Goal: Task Accomplishment & Management: Use online tool/utility

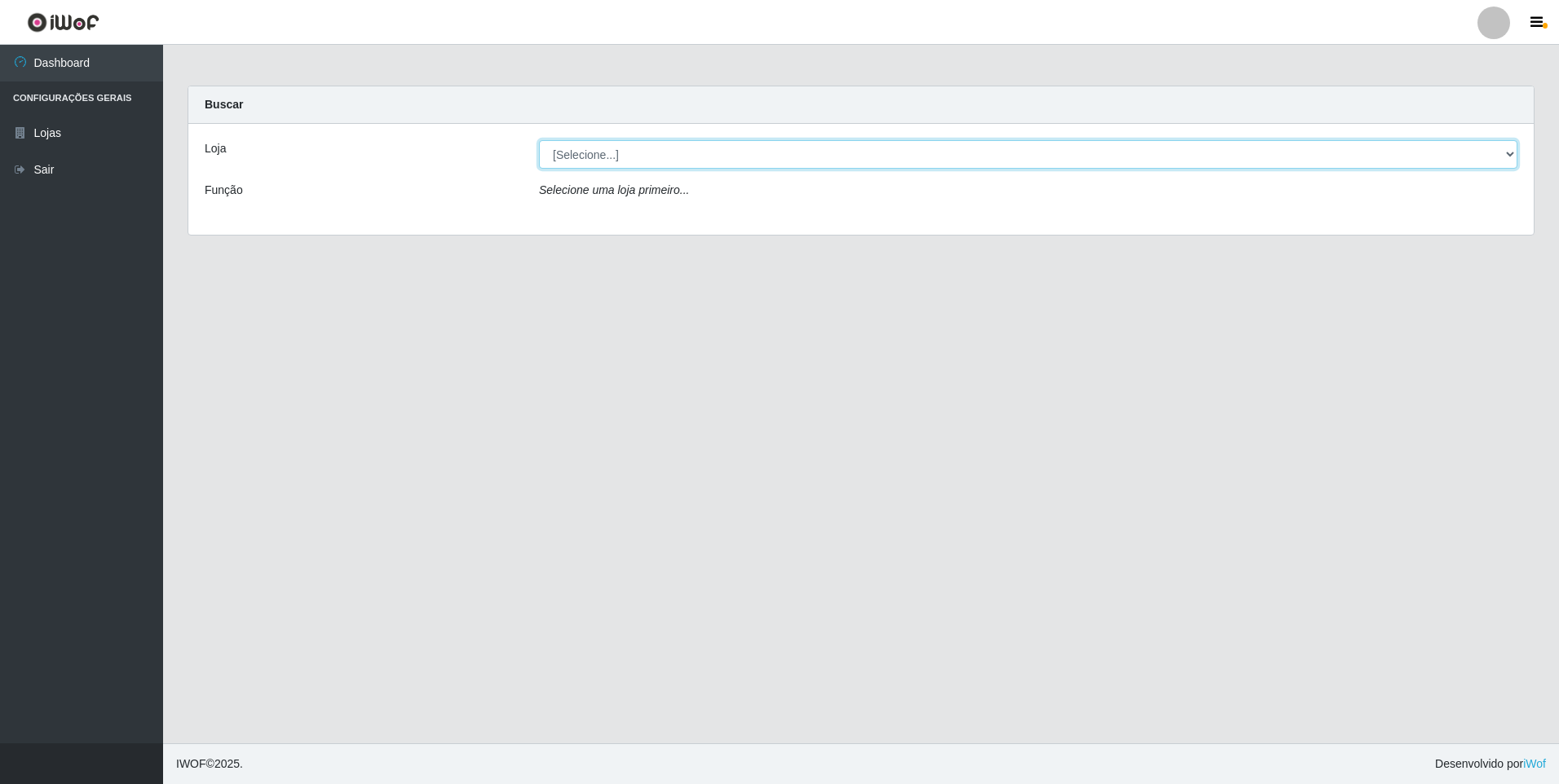
click at [741, 152] on select "[Selecione...] Extrabom - Loja 01 Centro de Distribuição" at bounding box center [1028, 154] width 978 height 28
select select "435"
click at [539, 140] on select "[Selecione...] Extrabom - Loja 01 Centro de Distribuição" at bounding box center [1028, 154] width 978 height 28
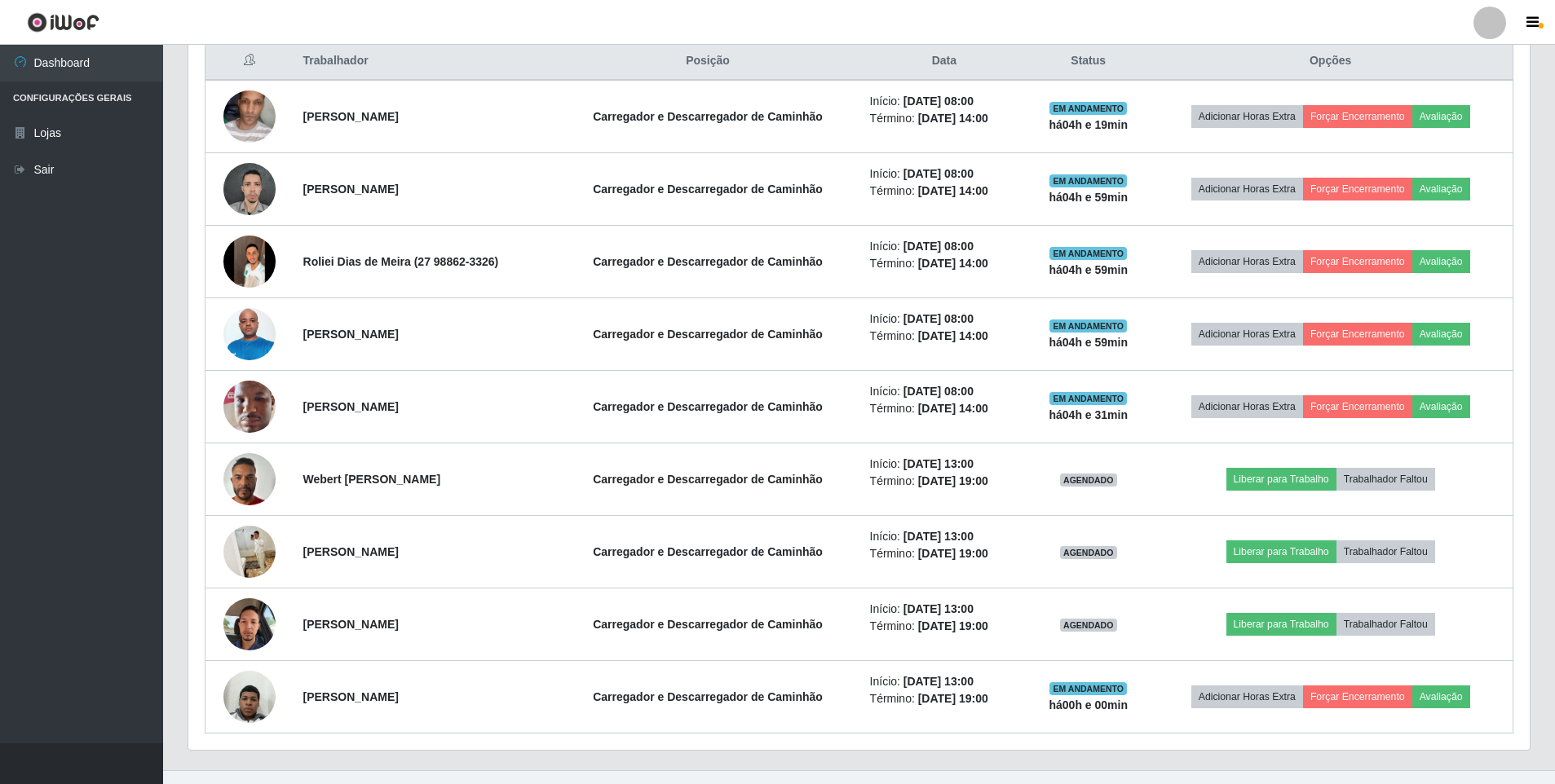
scroll to position [652, 0]
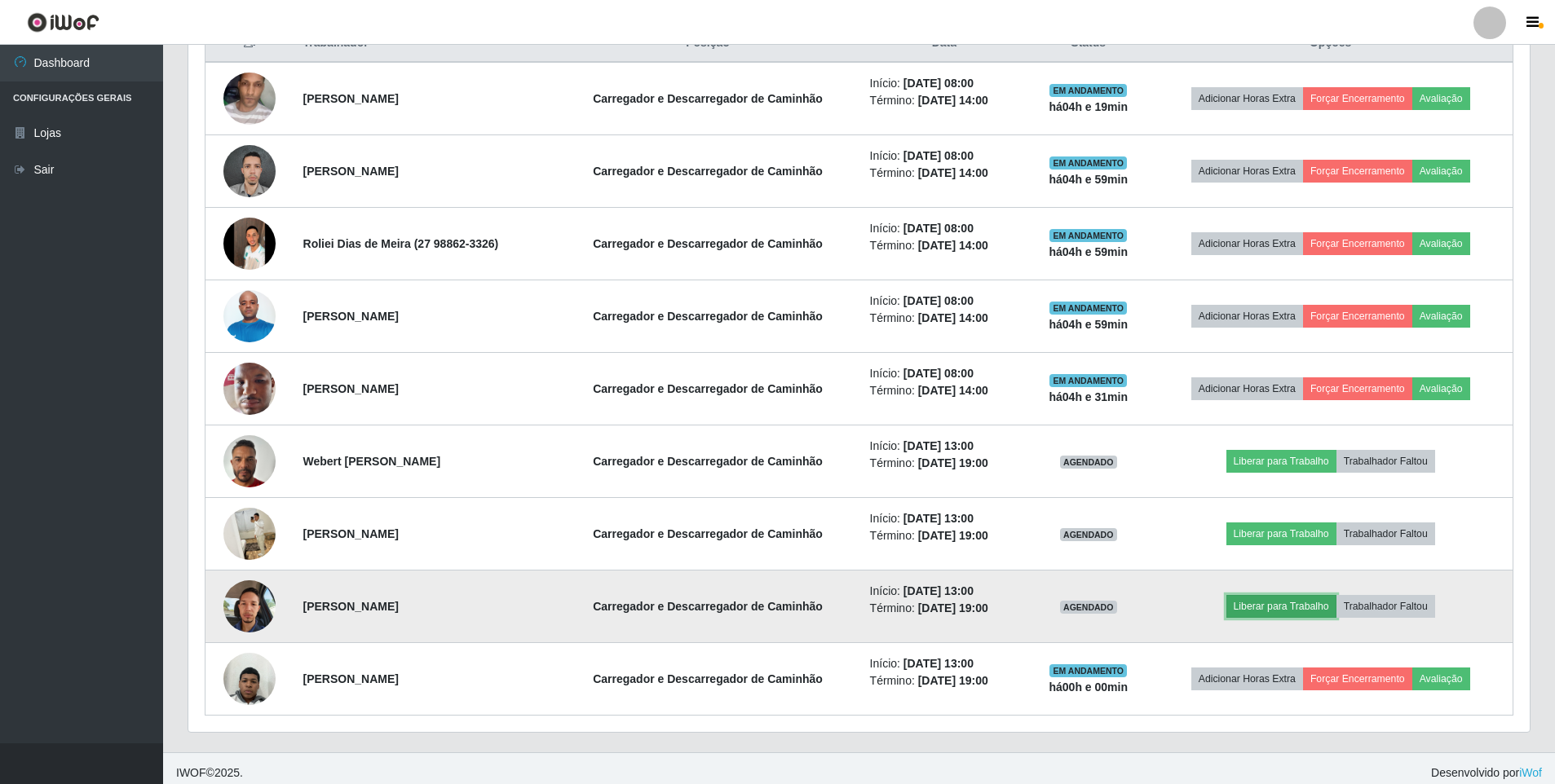
click at [1282, 600] on button "Liberar para Trabalho" at bounding box center [1281, 606] width 110 height 23
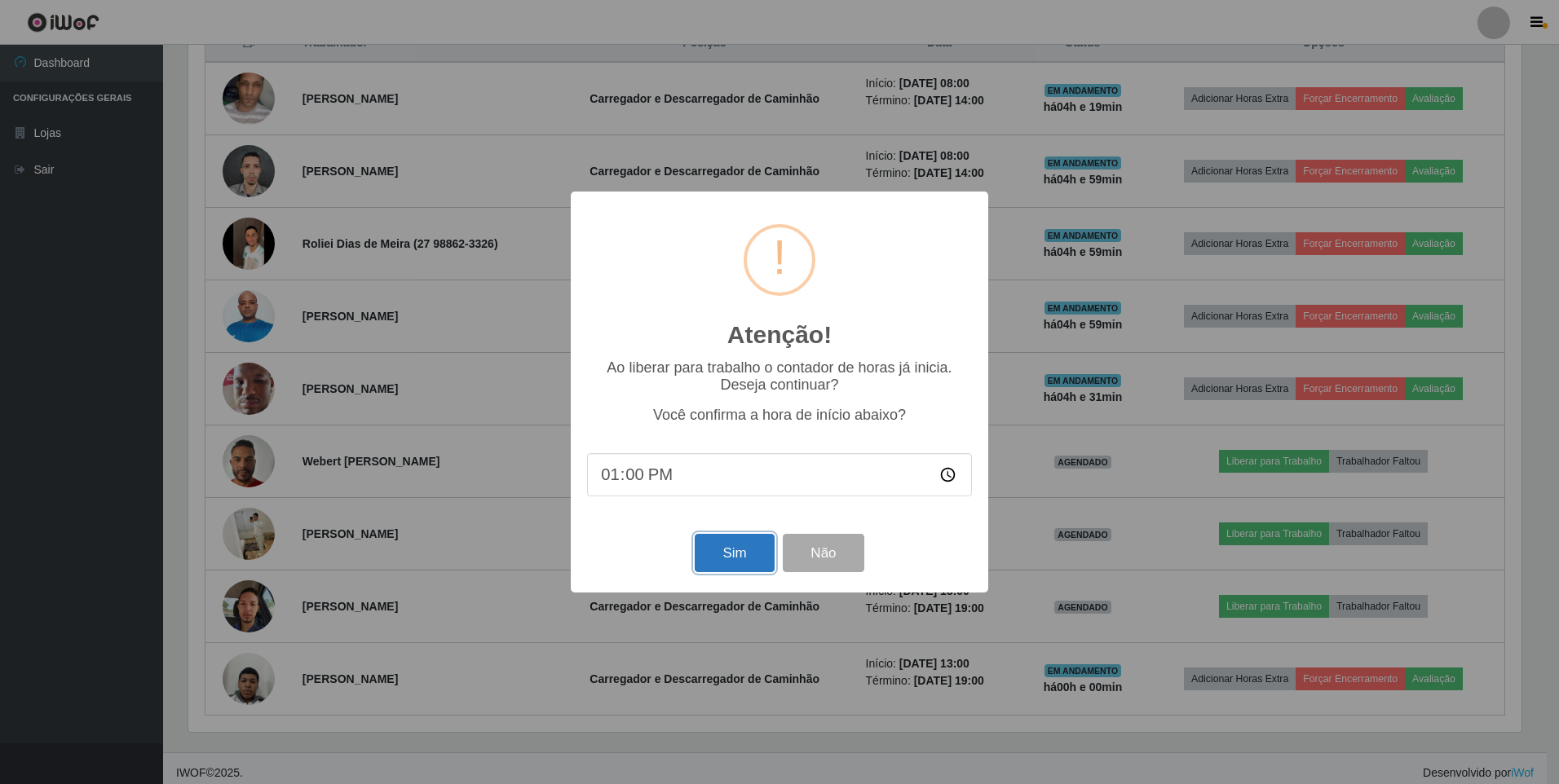
click at [723, 557] on button "Sim" at bounding box center [734, 553] width 79 height 38
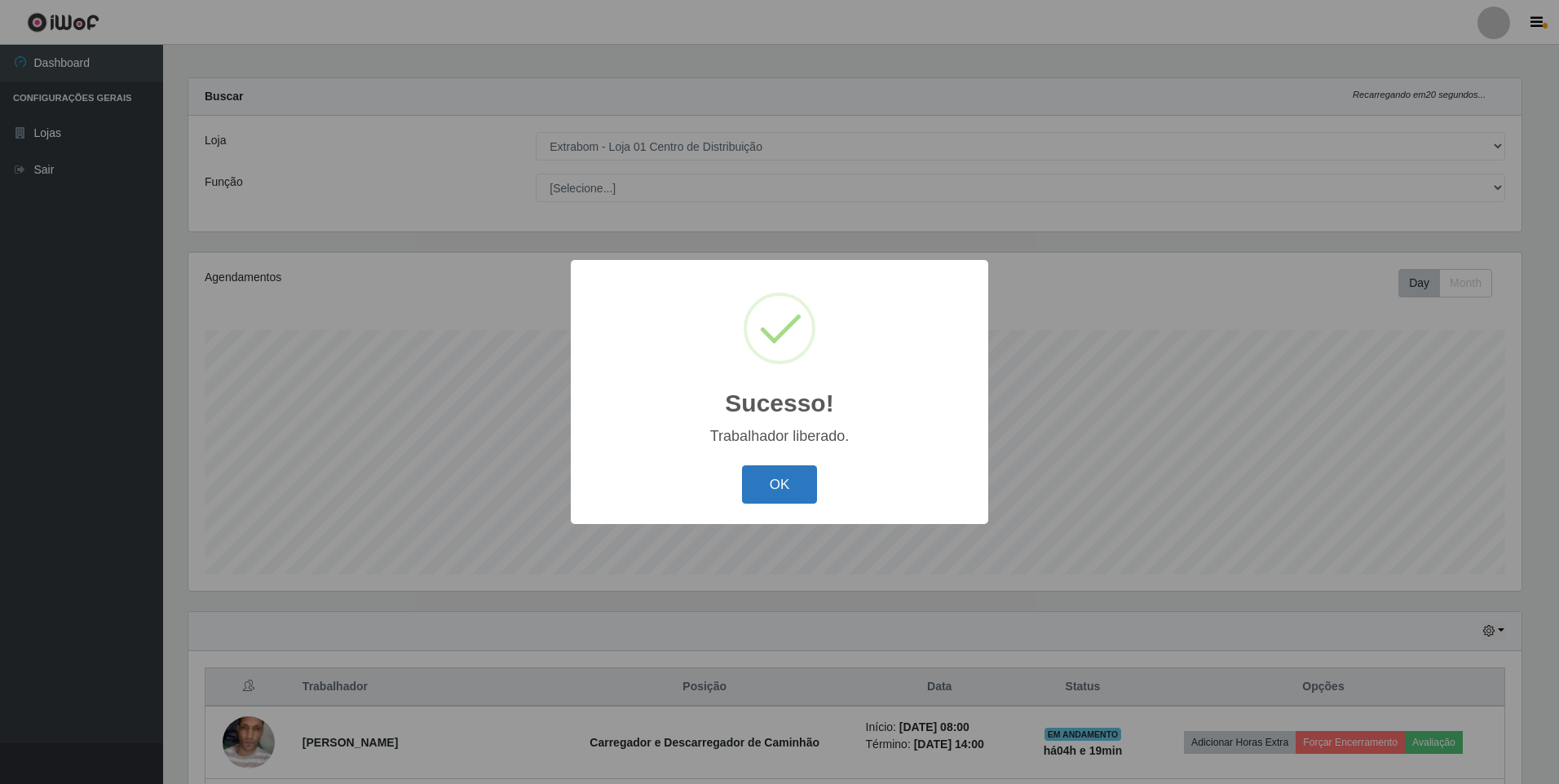
click at [747, 489] on button "OK" at bounding box center [779, 484] width 76 height 38
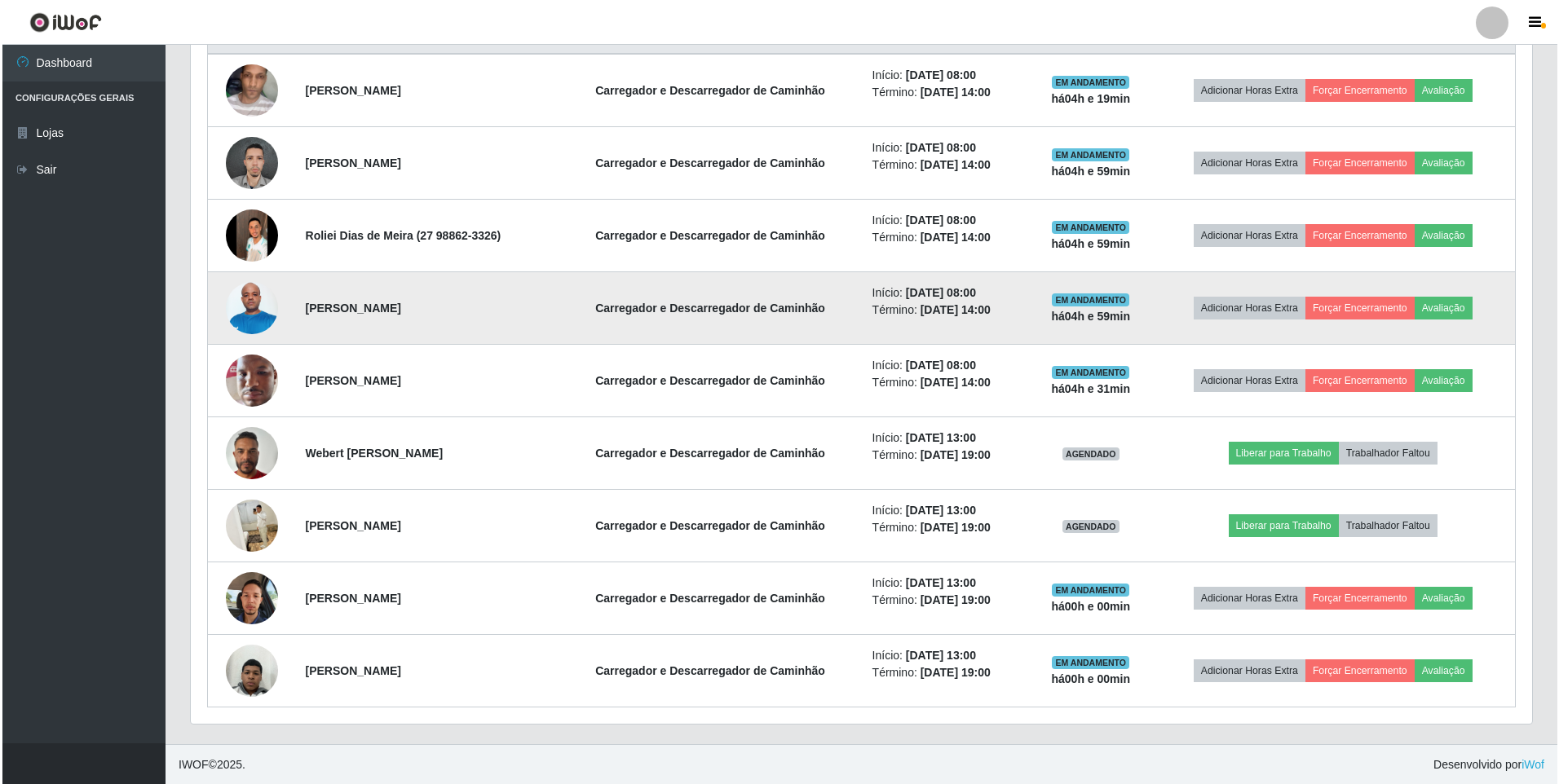
scroll to position [661, 0]
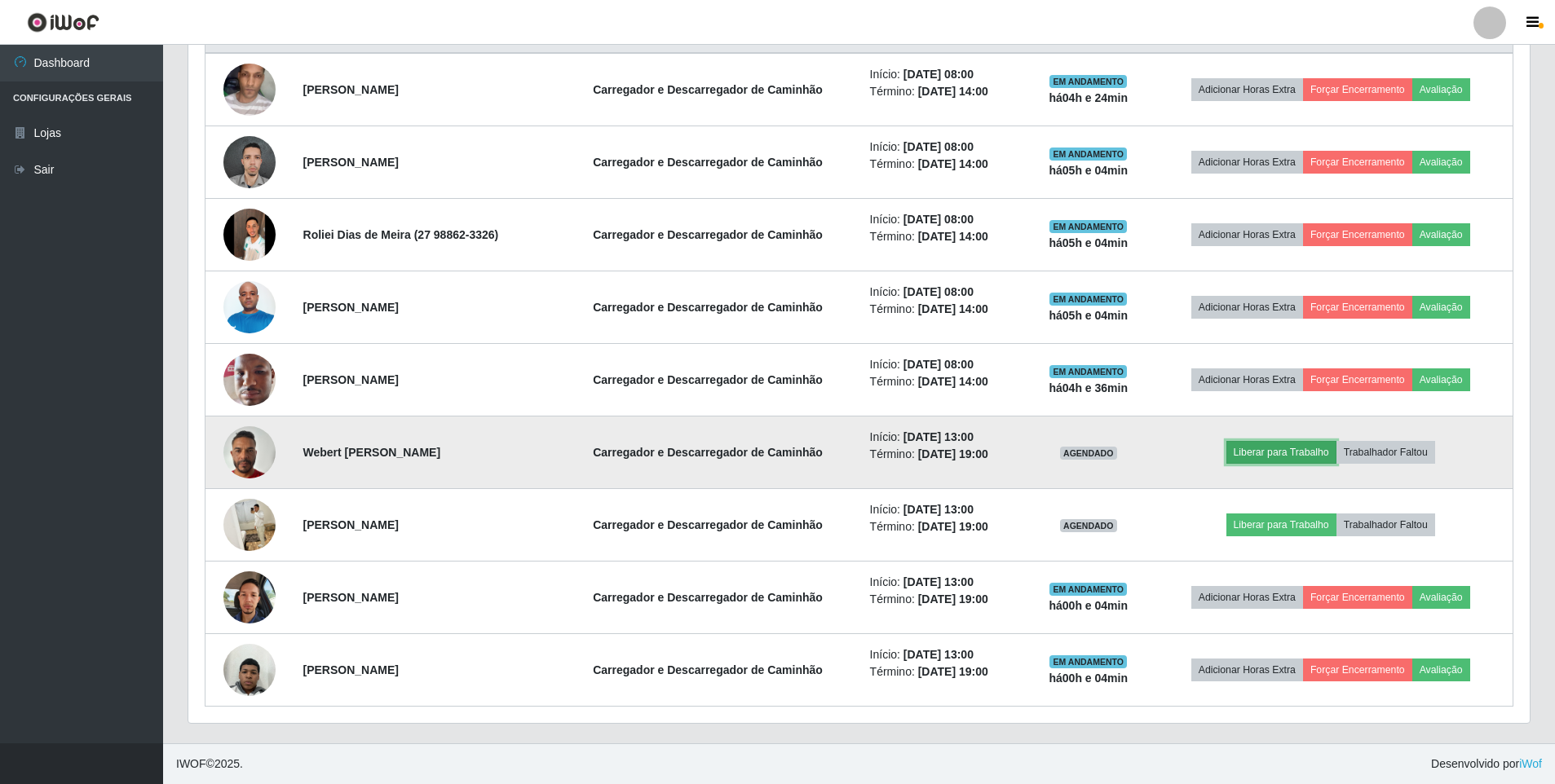
click at [1290, 464] on button "Liberar para Trabalho" at bounding box center [1281, 452] width 110 height 23
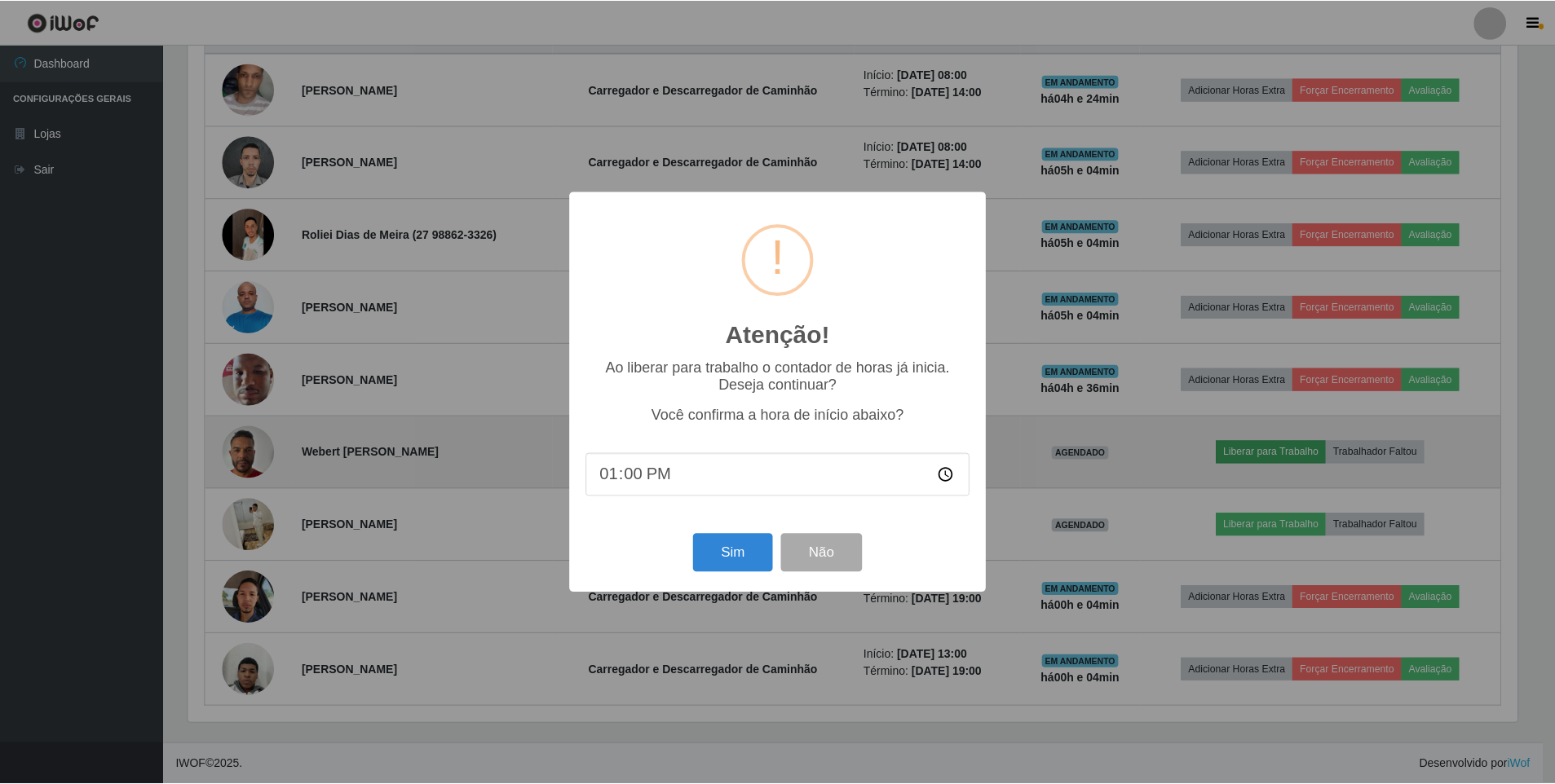
scroll to position [338, 1333]
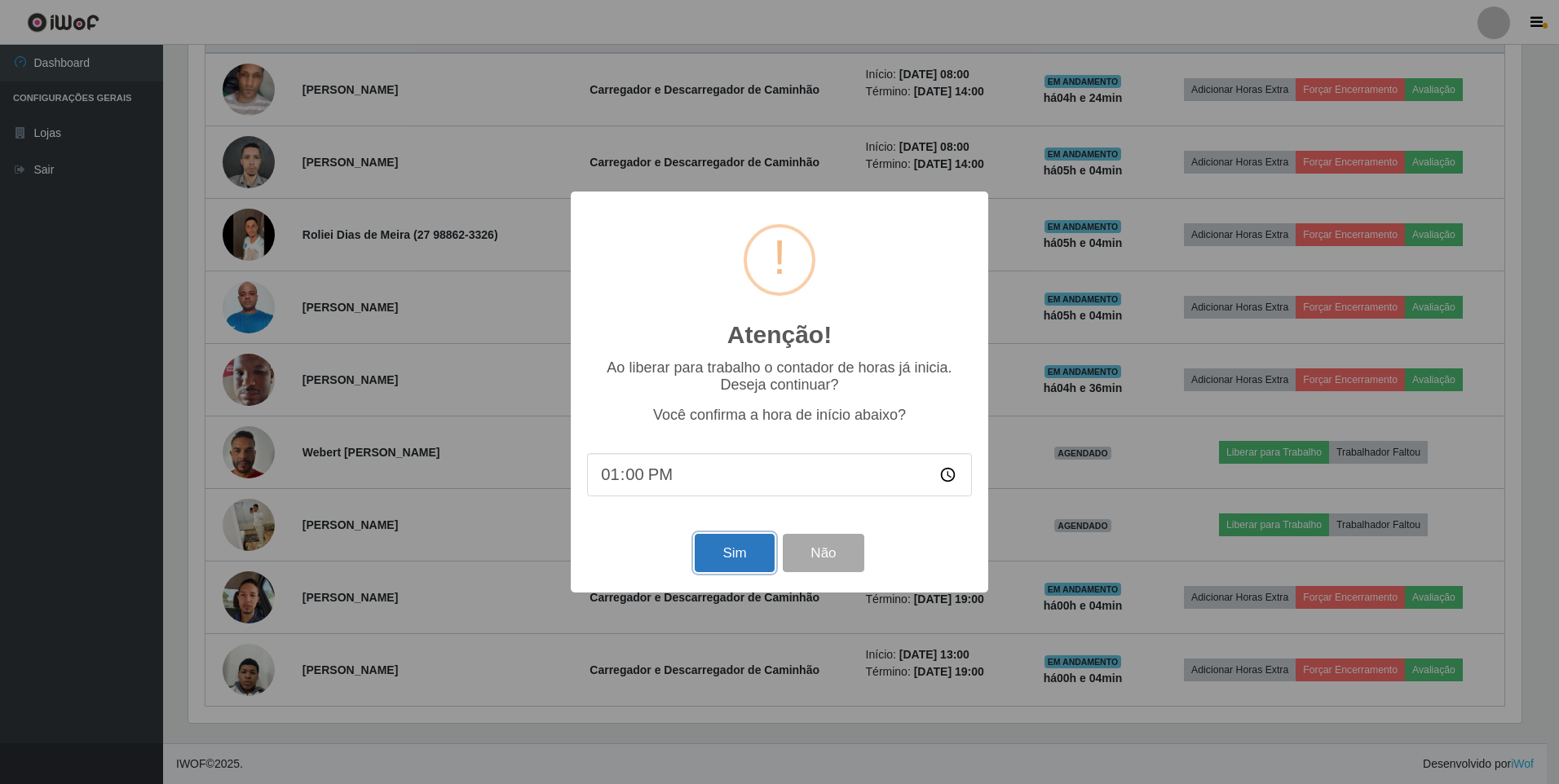
click at [734, 552] on button "Sim" at bounding box center [734, 553] width 79 height 38
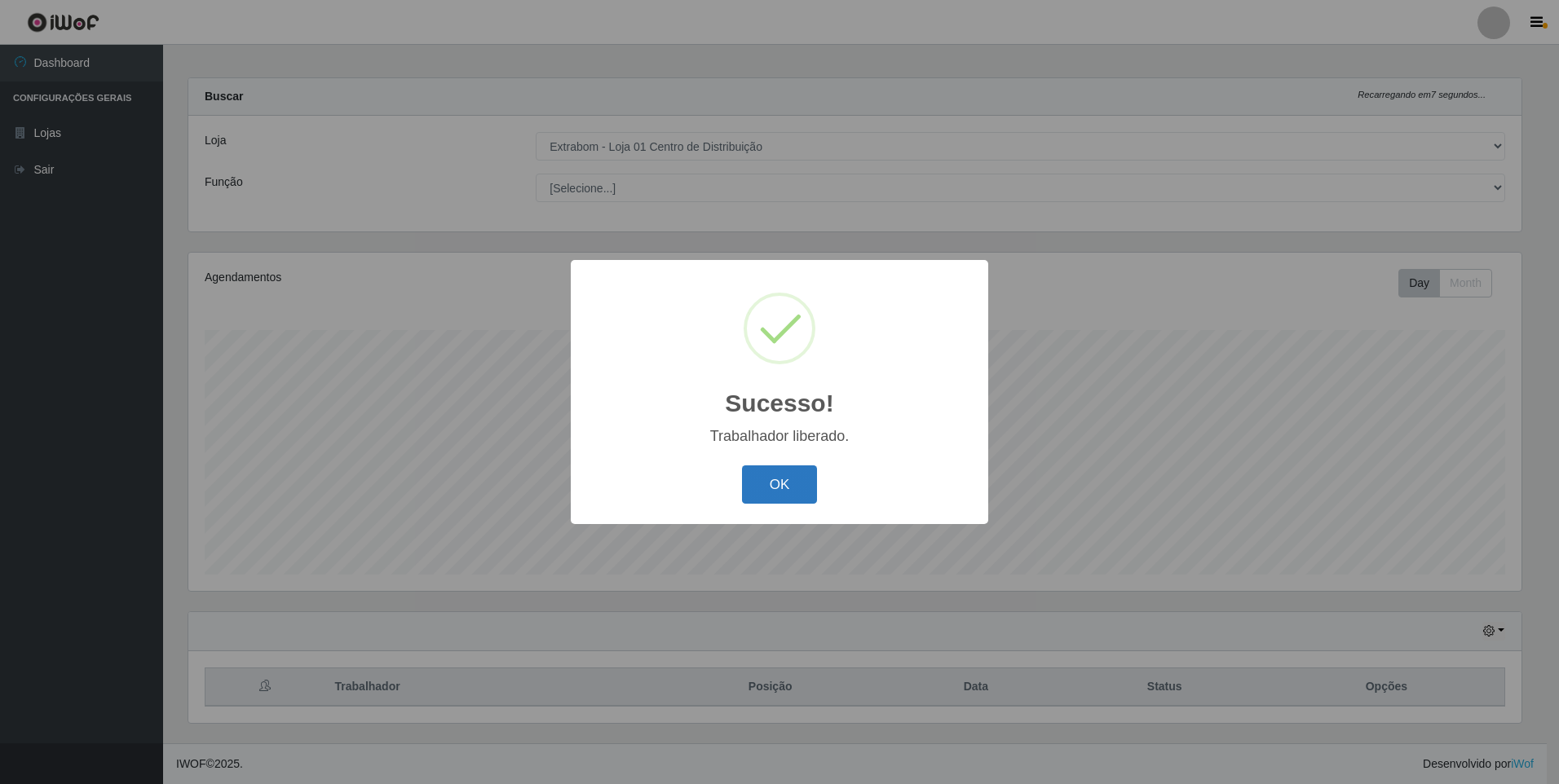
click at [777, 477] on button "OK" at bounding box center [779, 484] width 76 height 38
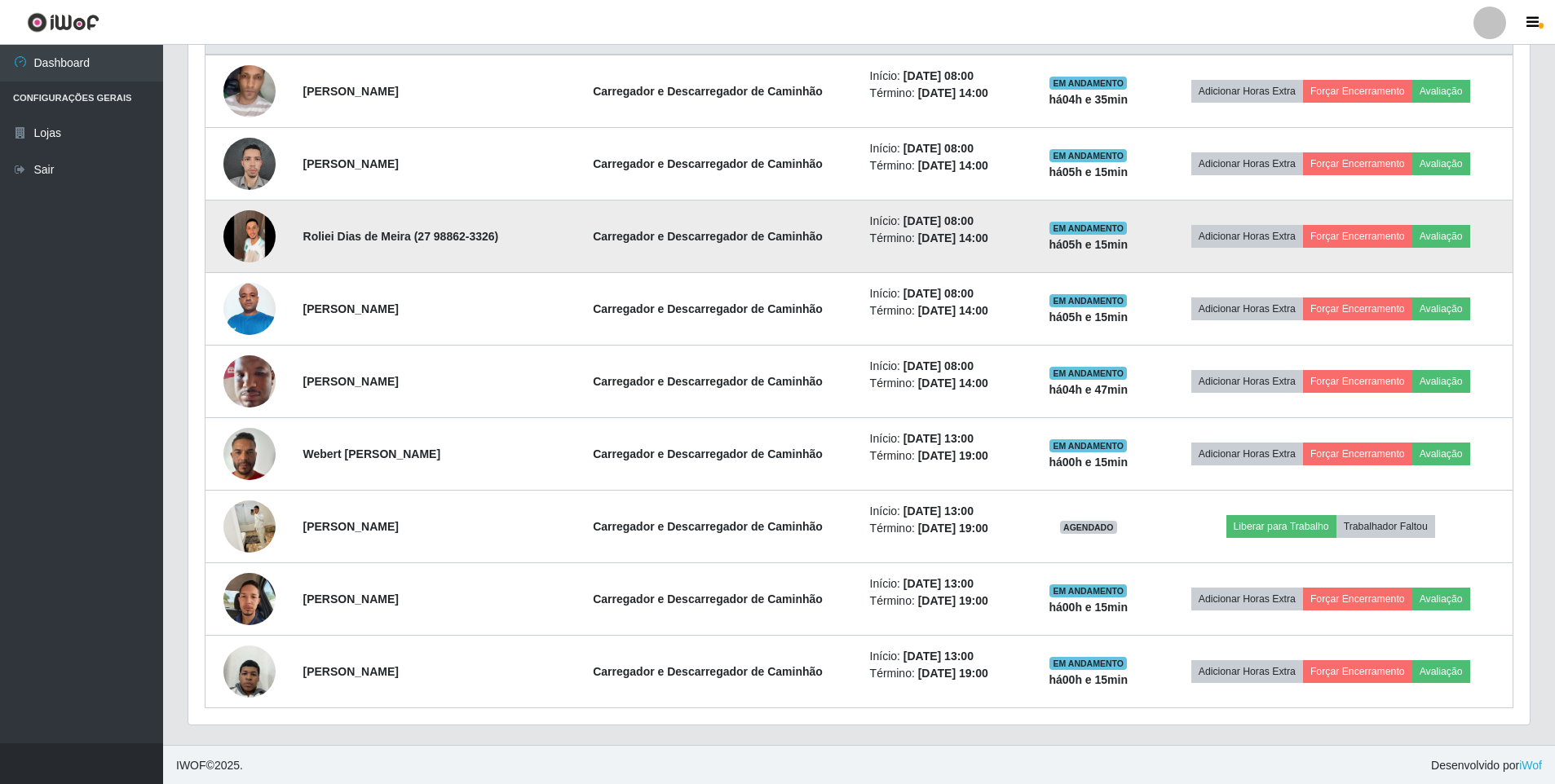
scroll to position [661, 0]
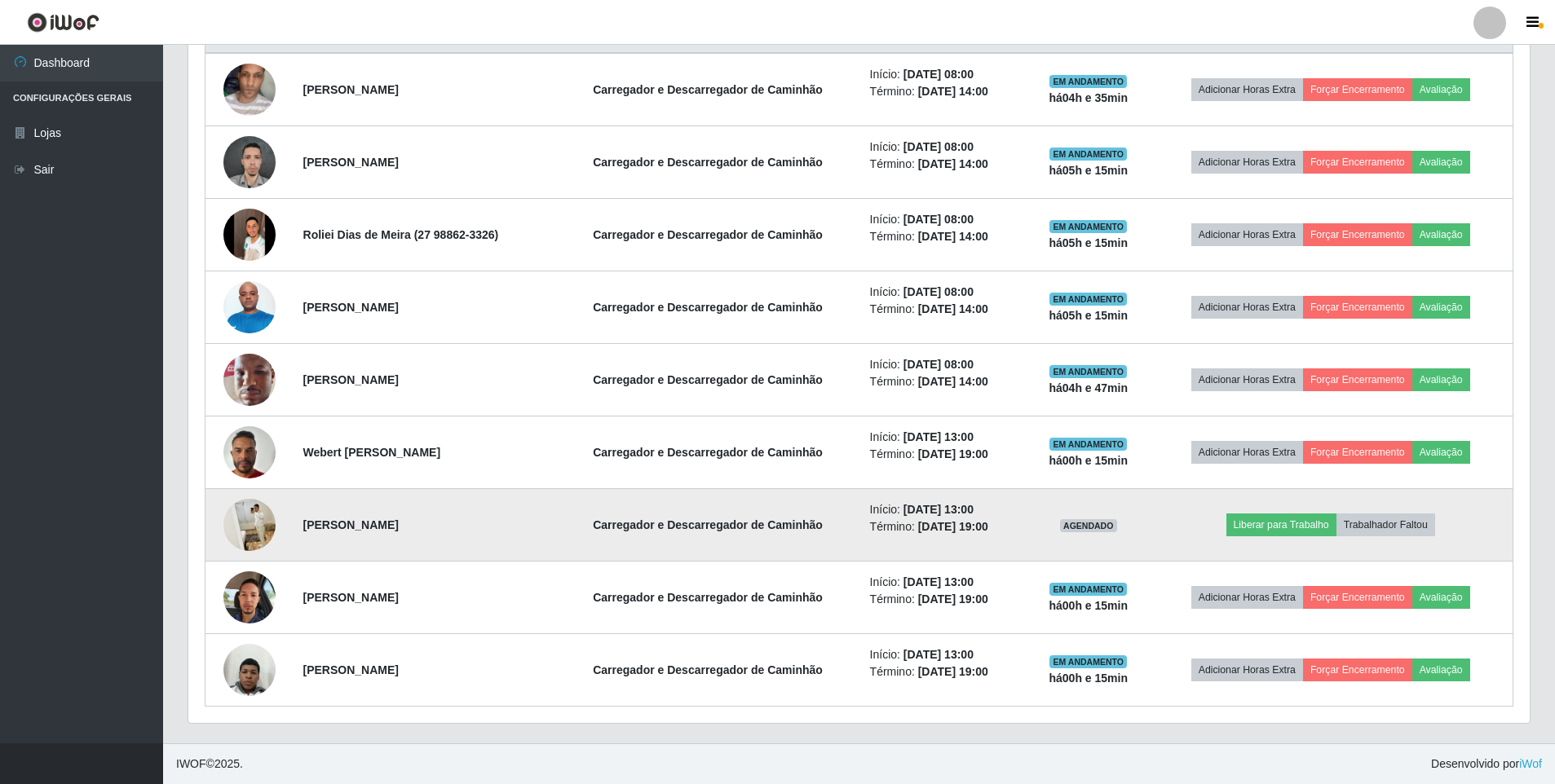
click at [247, 526] on img at bounding box center [249, 524] width 52 height 65
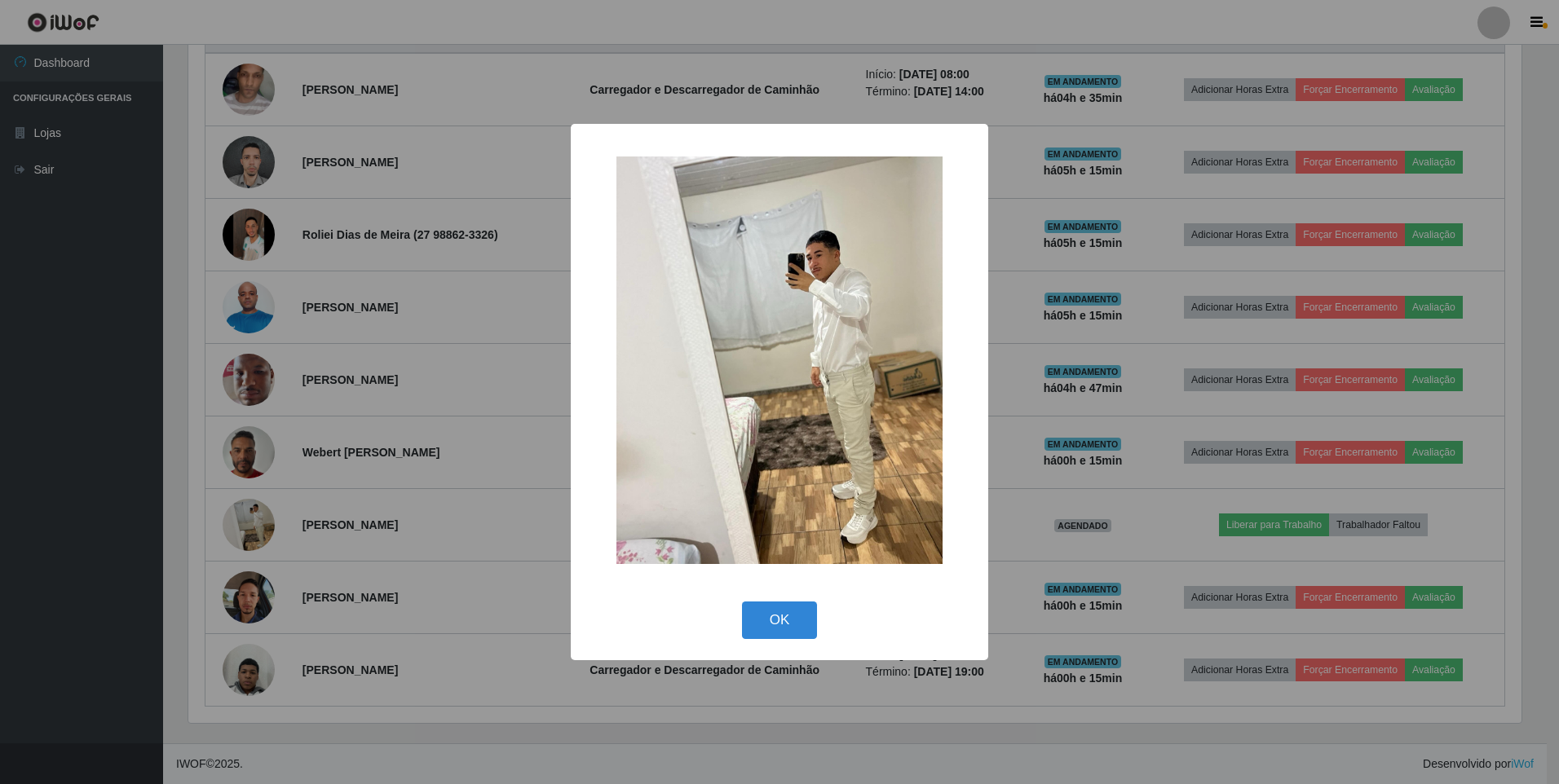
click at [396, 390] on div "× OK Cancel" at bounding box center [779, 392] width 1559 height 784
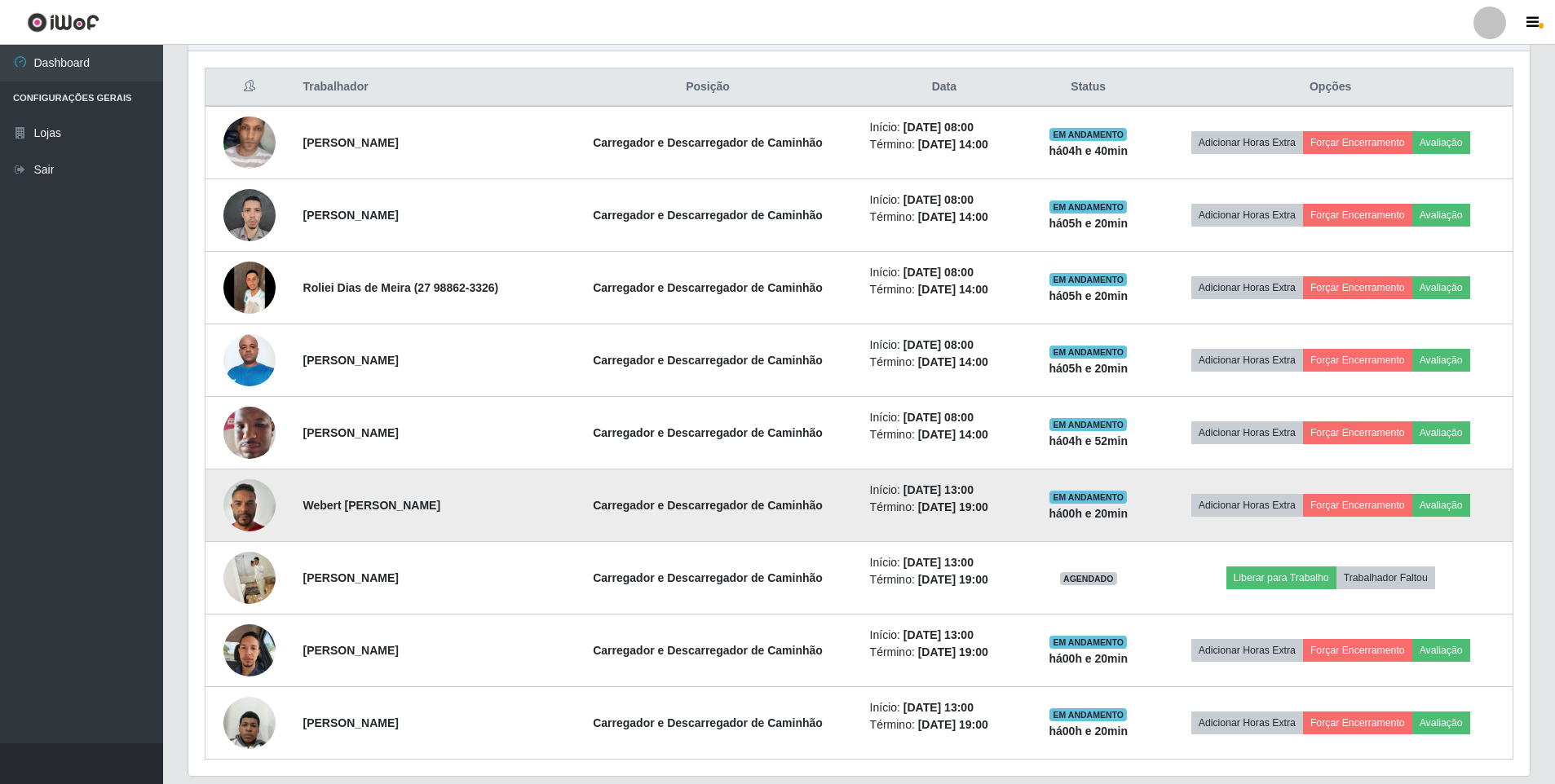
scroll to position [580, 0]
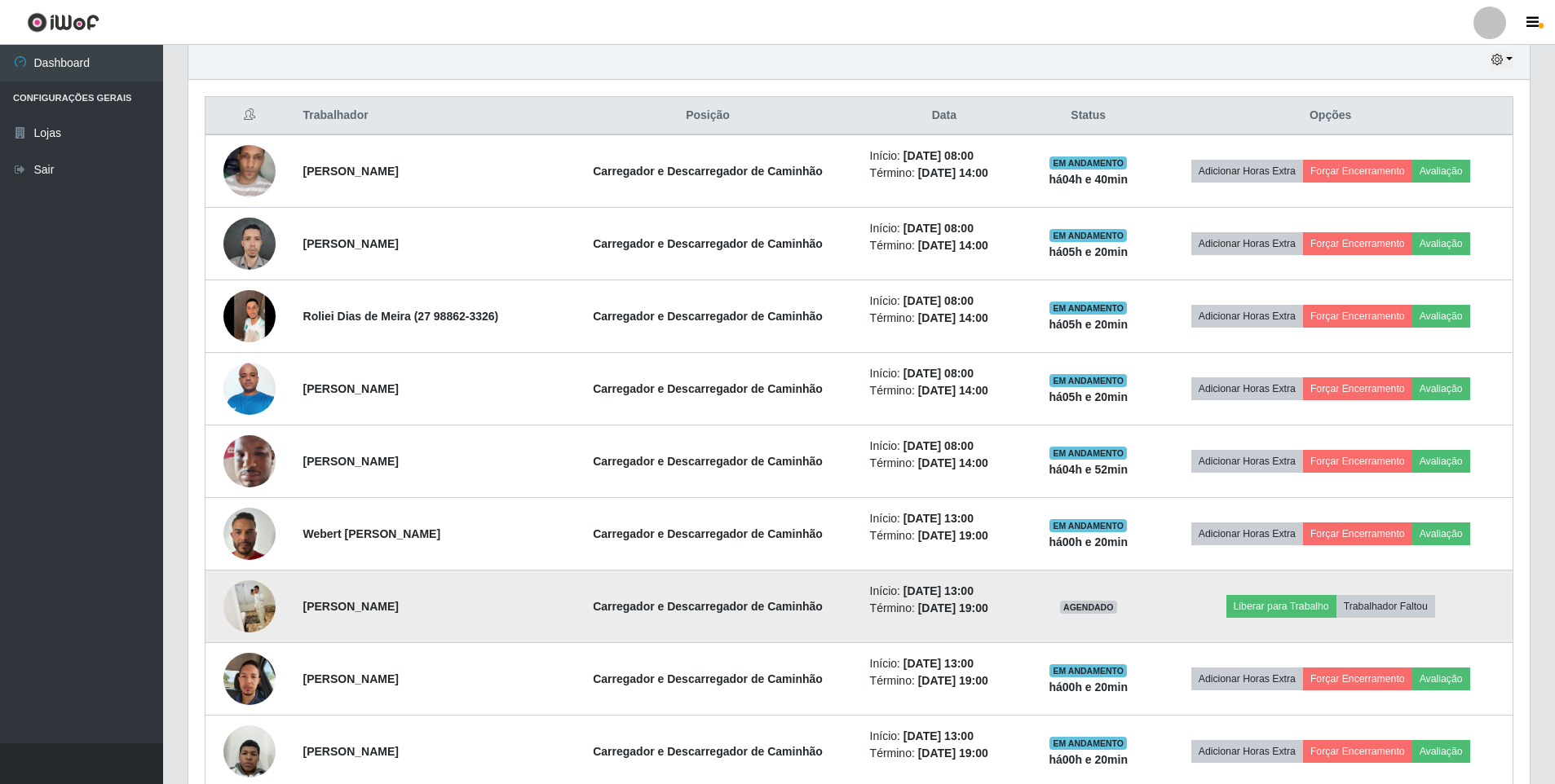
click at [255, 598] on img at bounding box center [249, 606] width 52 height 65
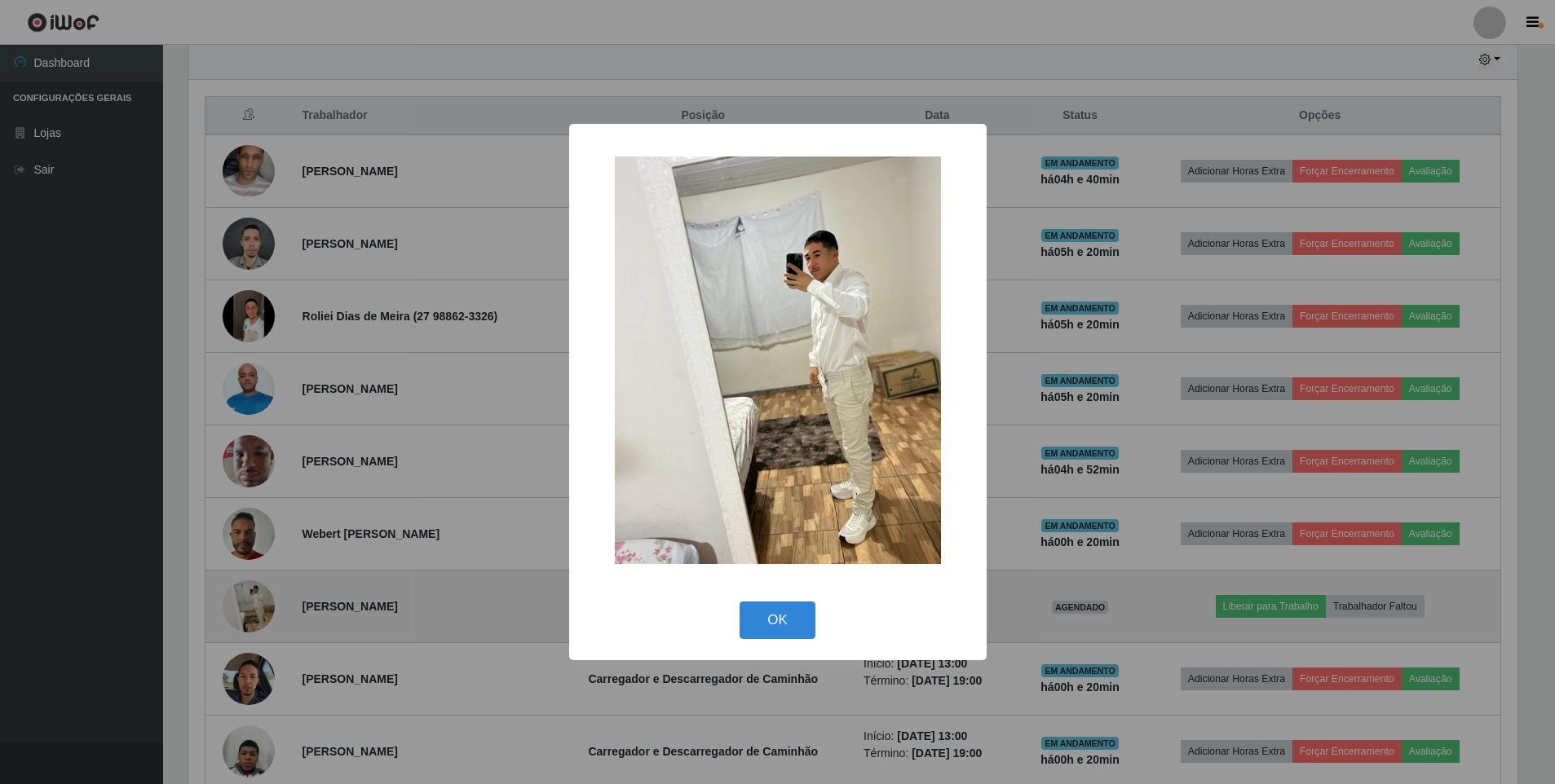
scroll to position [338, 1333]
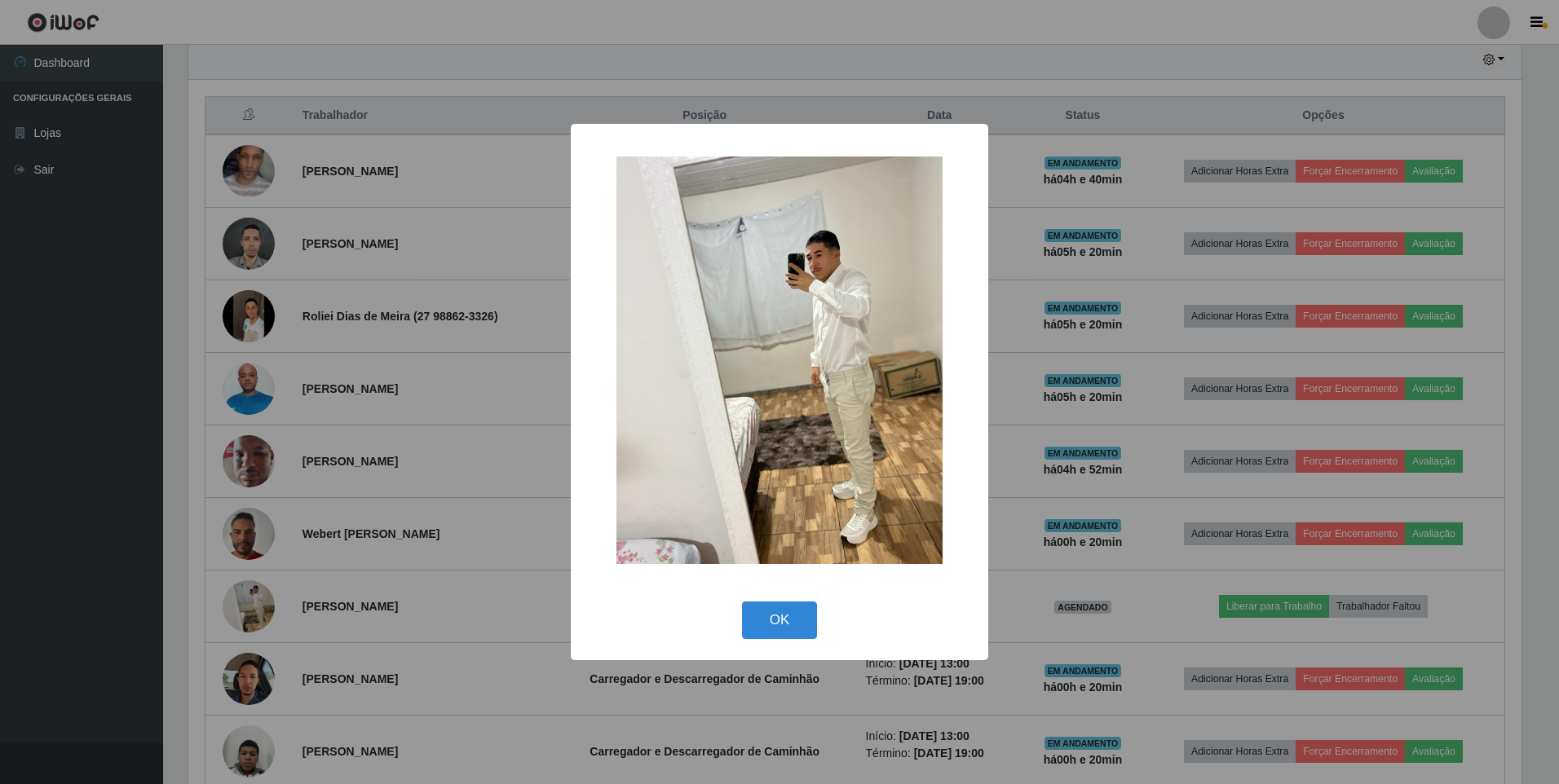
click at [268, 594] on div "× OK Cancel" at bounding box center [779, 392] width 1559 height 784
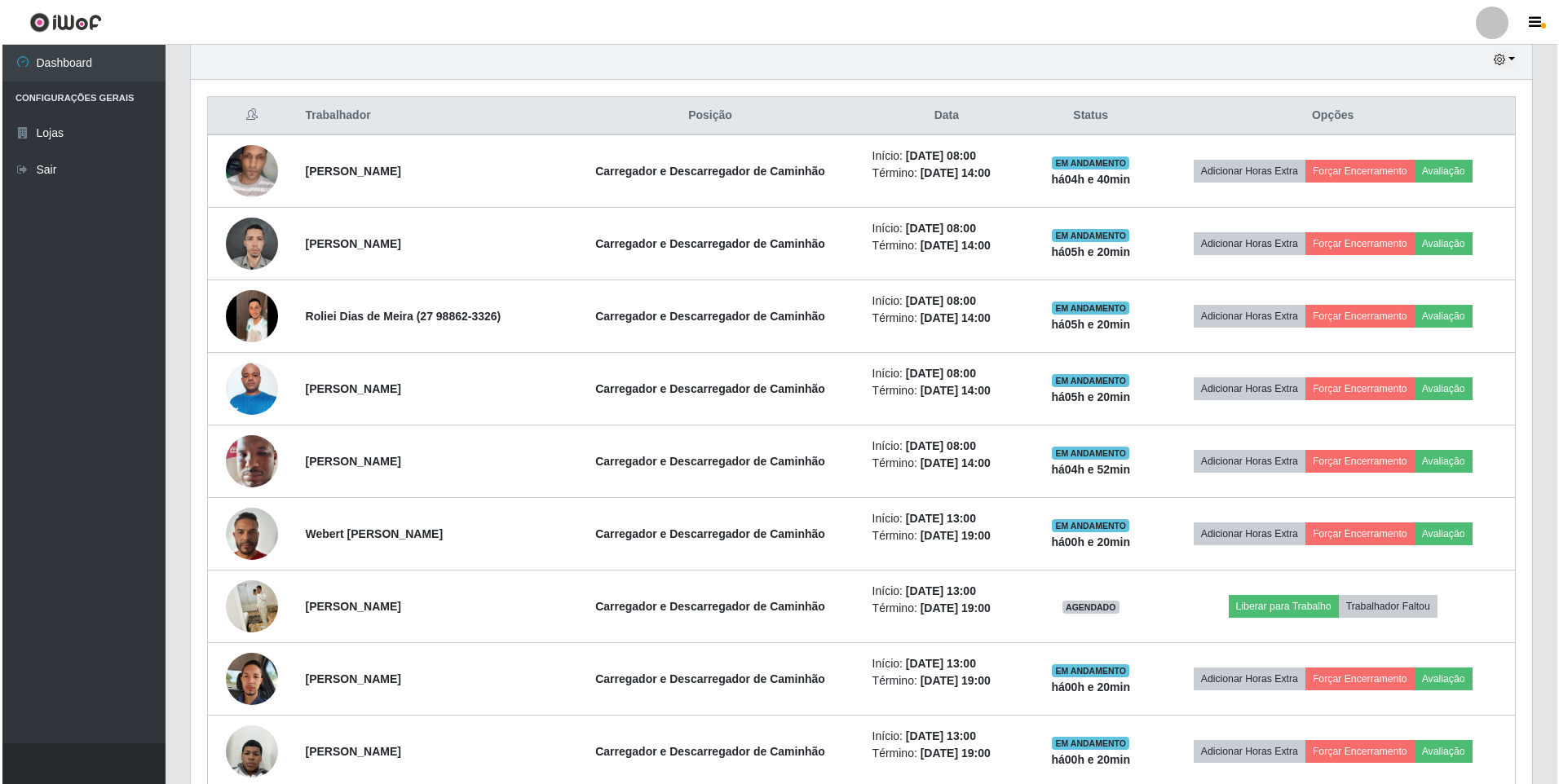
scroll to position [338, 1341]
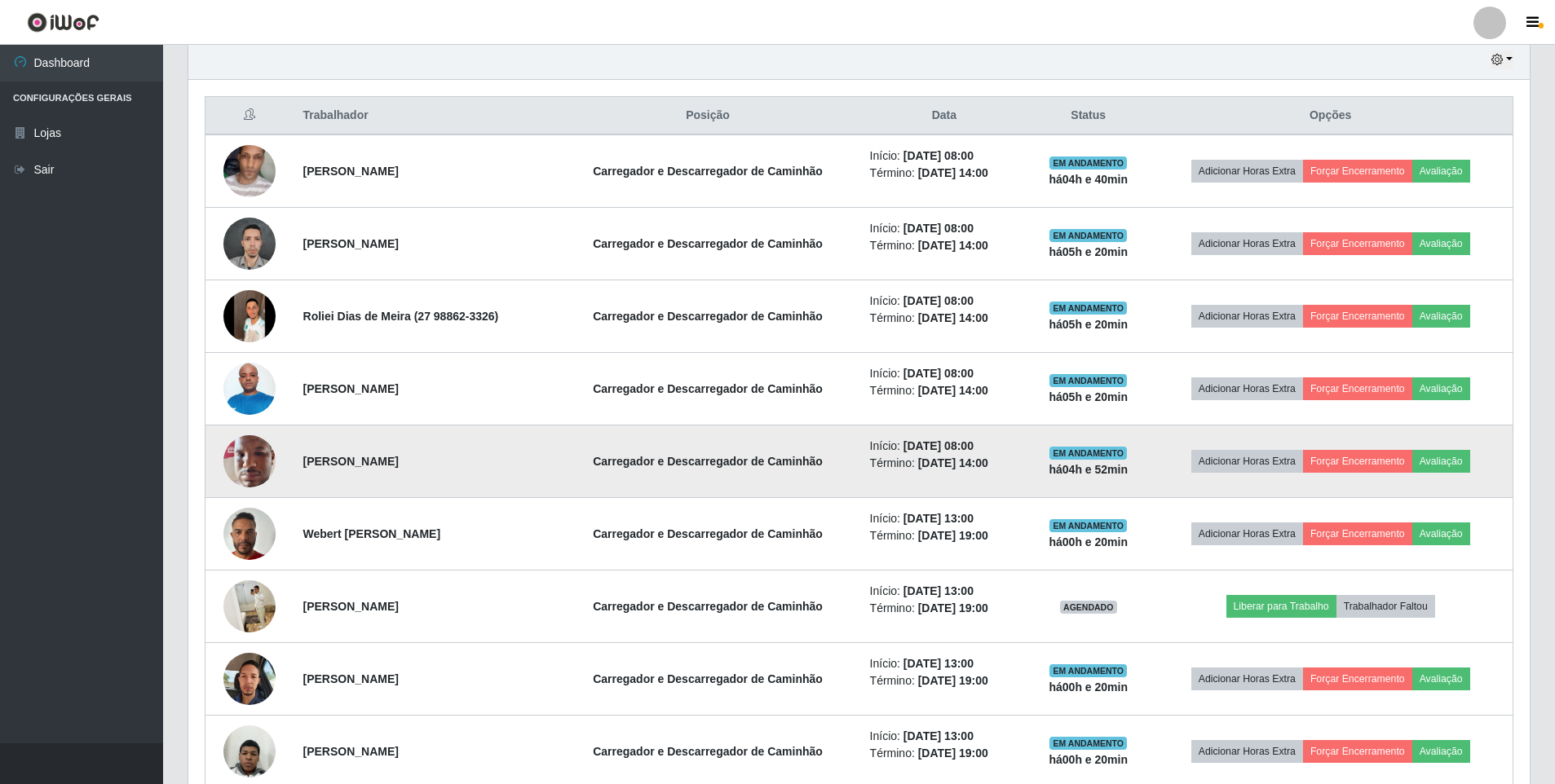
click at [250, 456] on img at bounding box center [249, 460] width 52 height 69
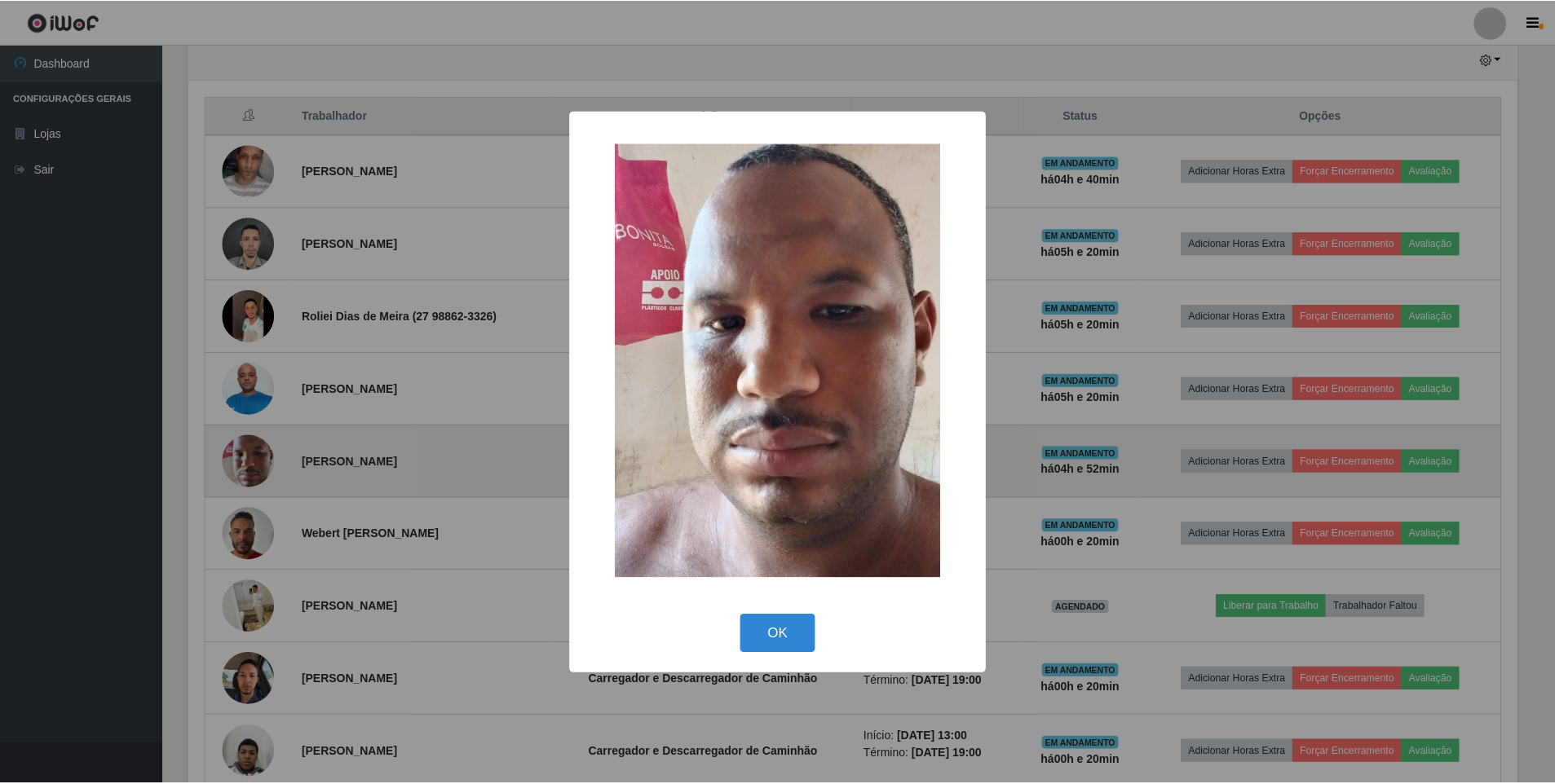
scroll to position [338, 1333]
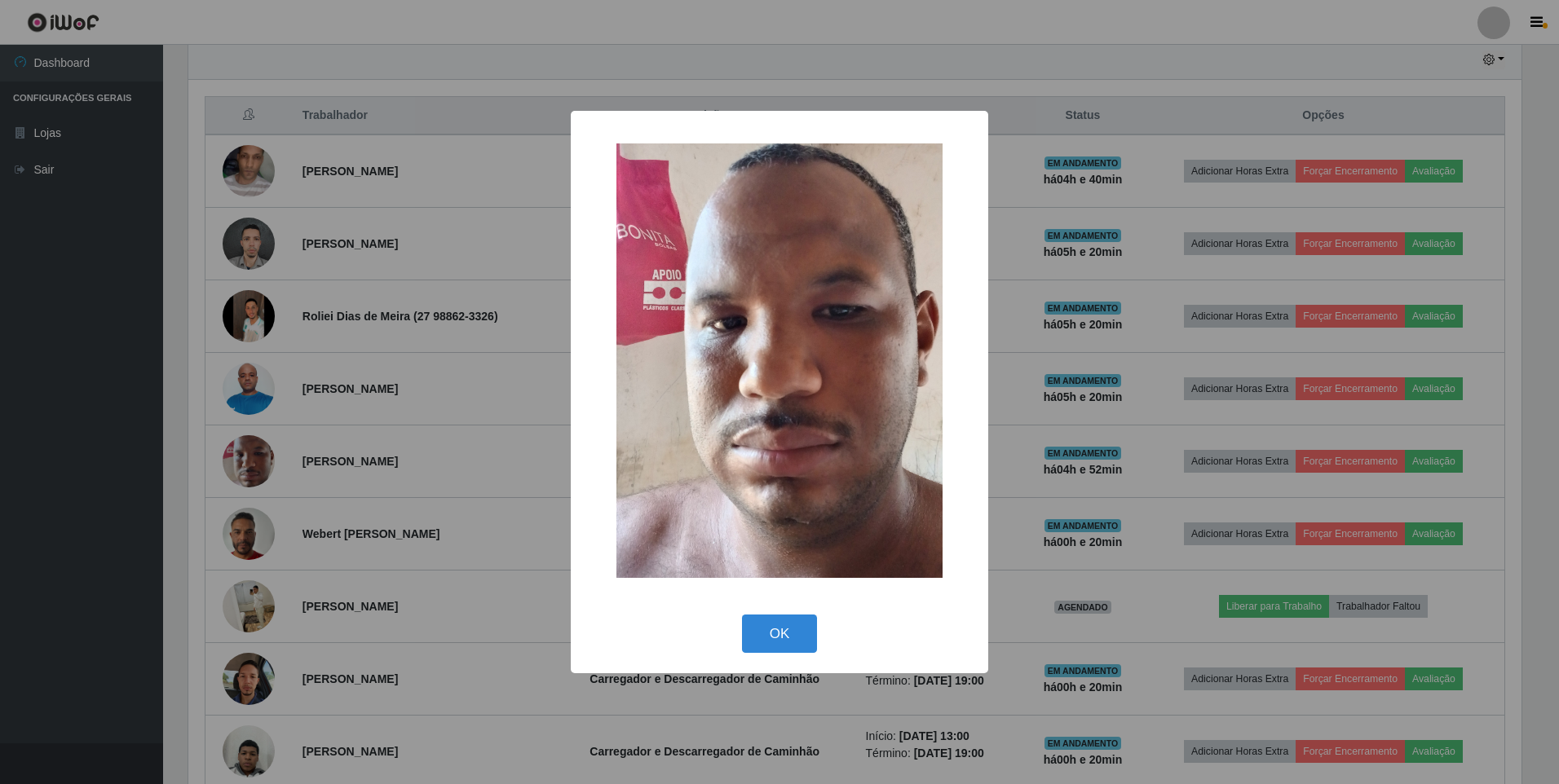
click at [289, 473] on div "× OK Cancel" at bounding box center [779, 392] width 1559 height 784
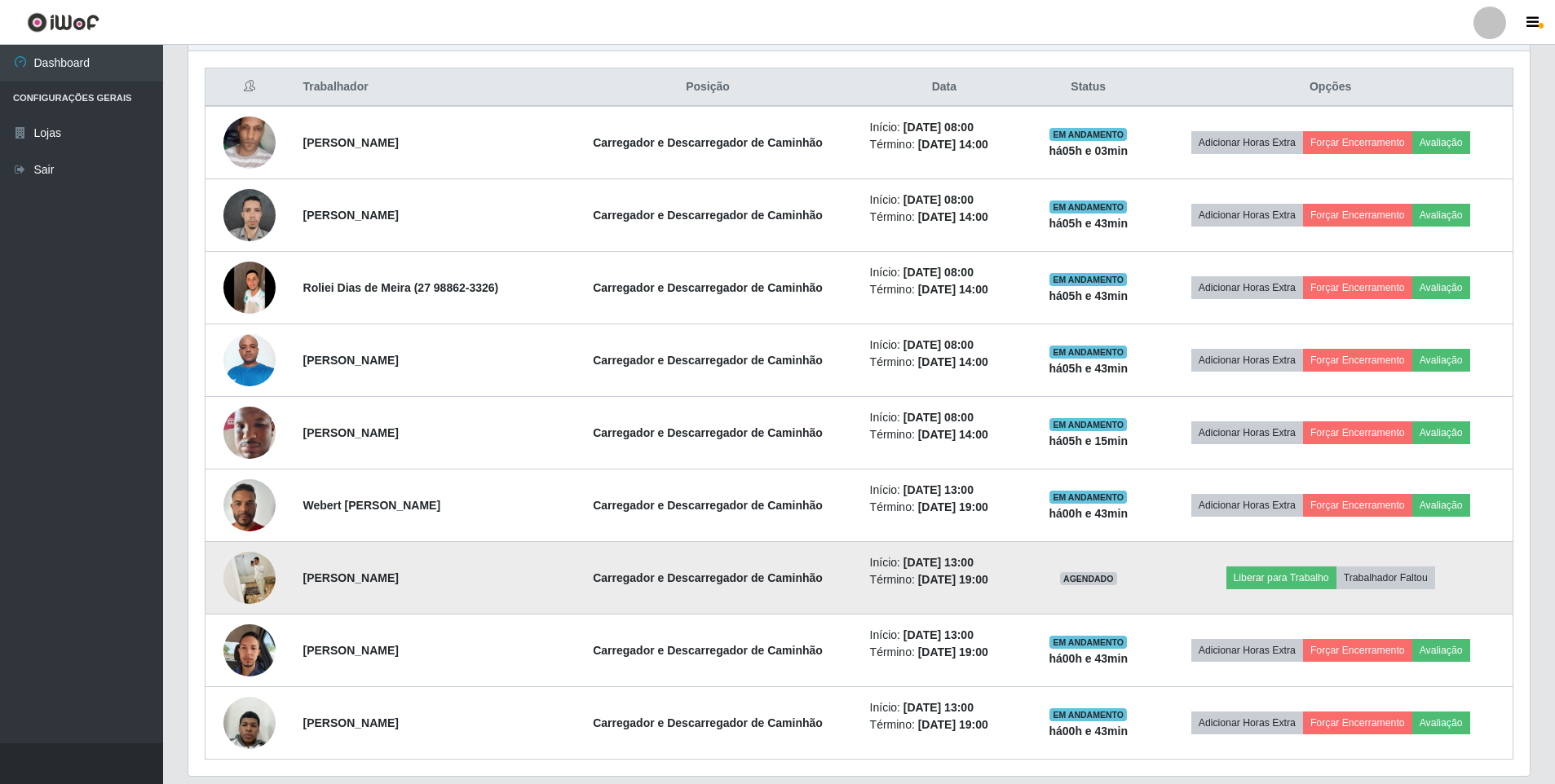
scroll to position [580, 0]
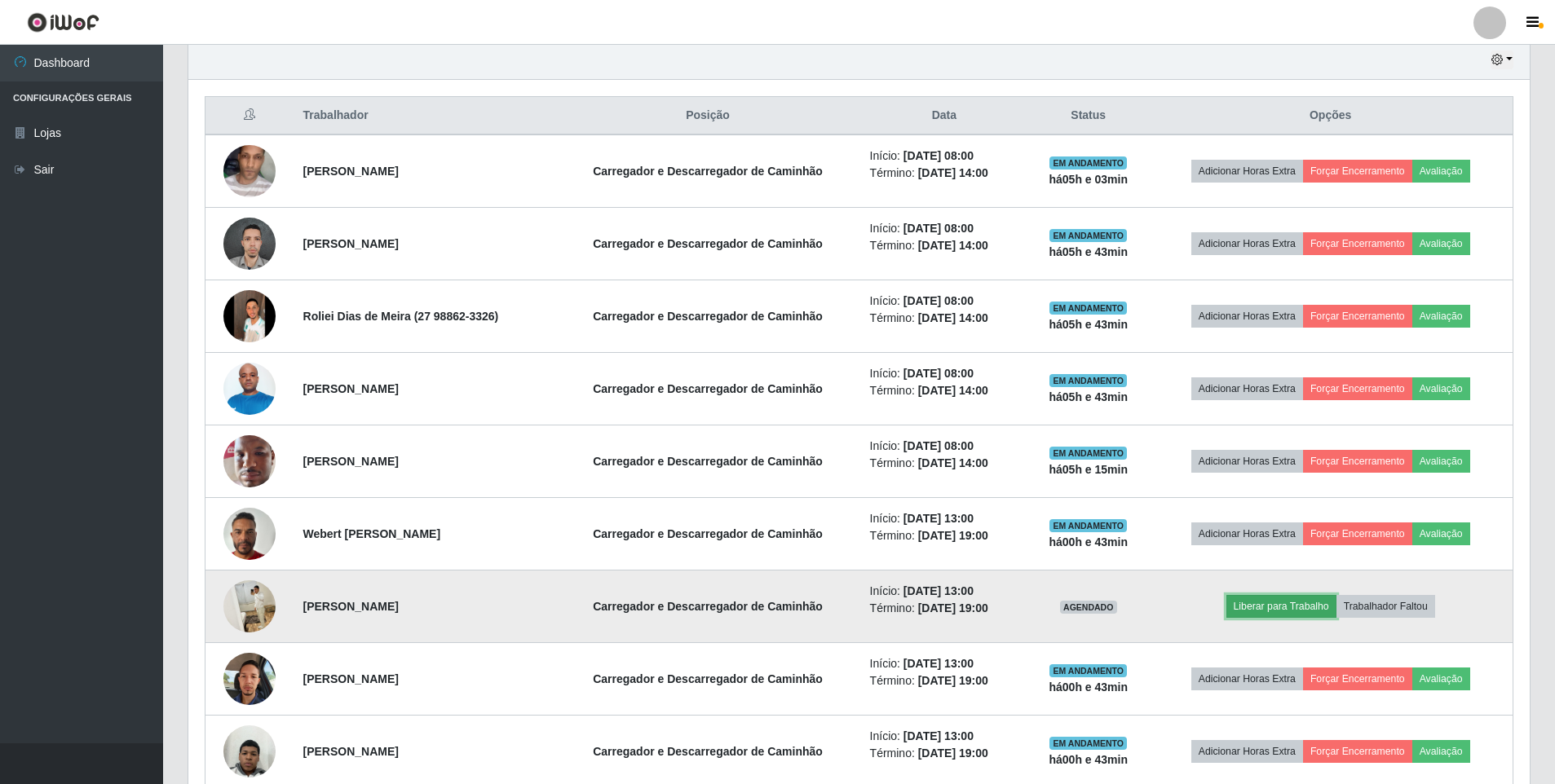
click at [1294, 606] on button "Liberar para Trabalho" at bounding box center [1281, 606] width 110 height 23
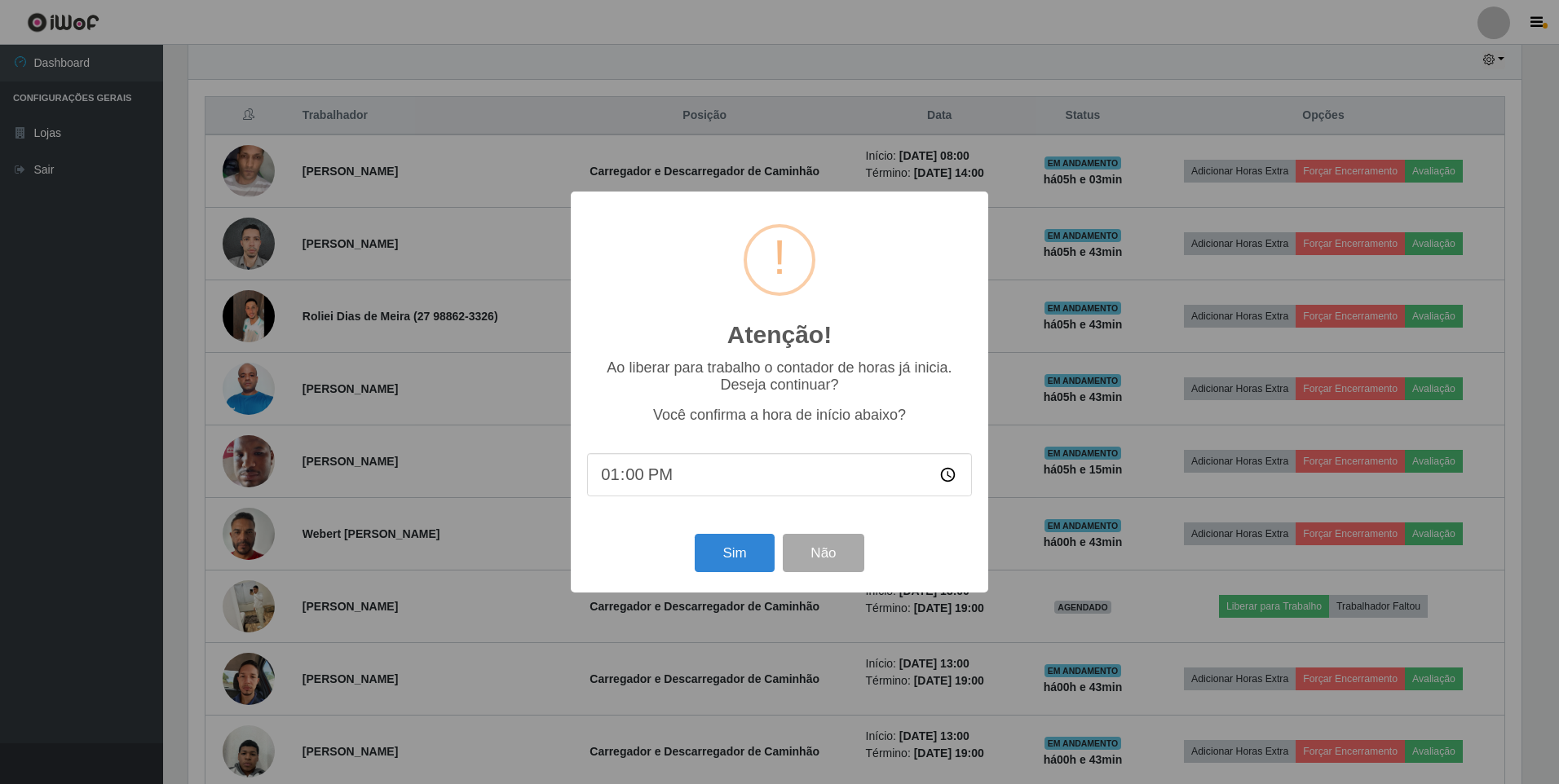
click at [742, 490] on input "13:00" at bounding box center [779, 475] width 384 height 44
click at [746, 486] on input "13:00" at bounding box center [779, 475] width 384 height 44
drag, startPoint x: 736, startPoint y: 483, endPoint x: 718, endPoint y: 483, distance: 18.0
click at [723, 483] on input "13:00" at bounding box center [779, 475] width 384 height 44
type input "13:40"
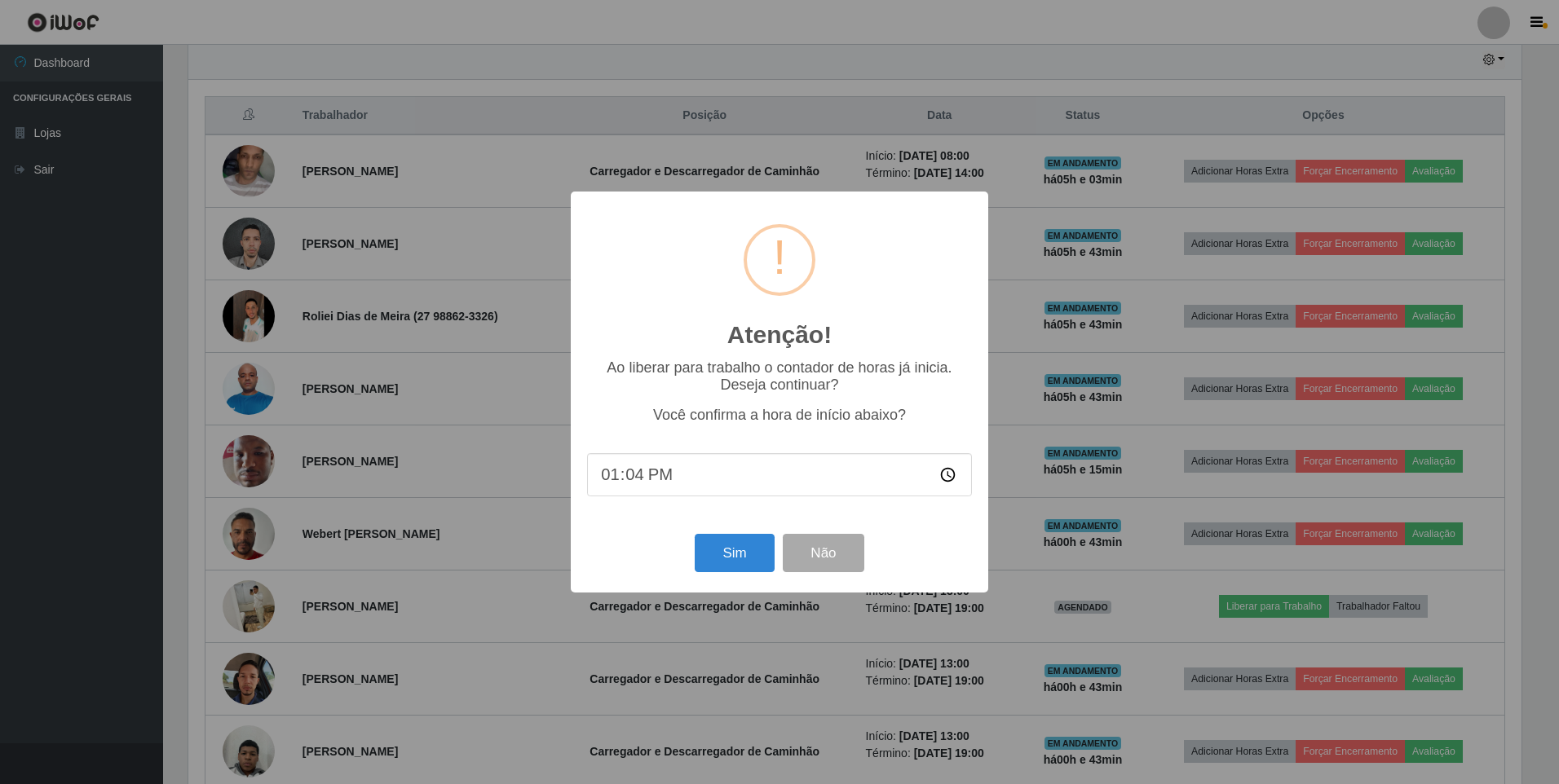
type input "13:40"
click at [747, 550] on button "Sim" at bounding box center [734, 553] width 79 height 38
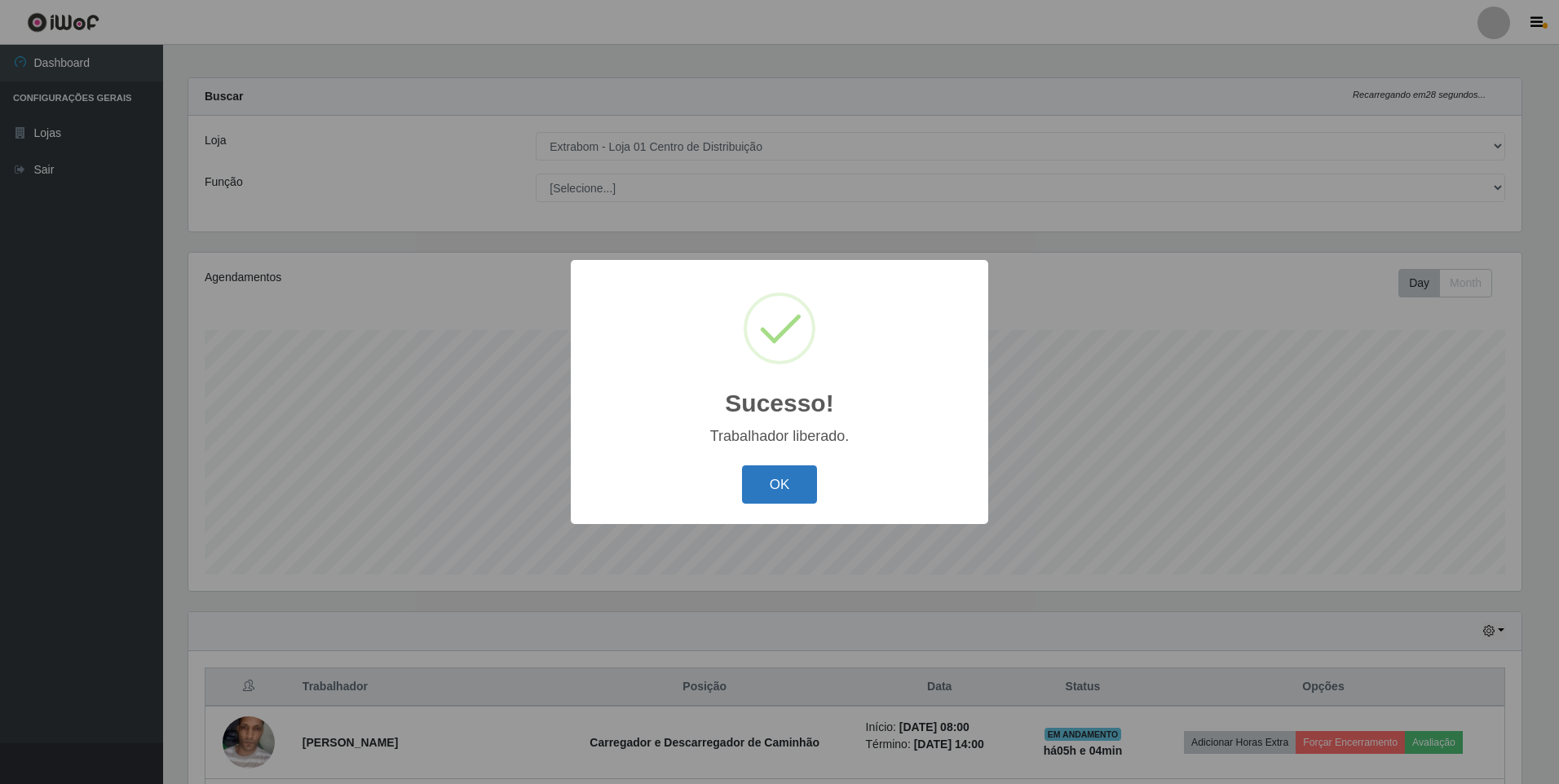
click at [800, 489] on button "OK" at bounding box center [779, 484] width 76 height 38
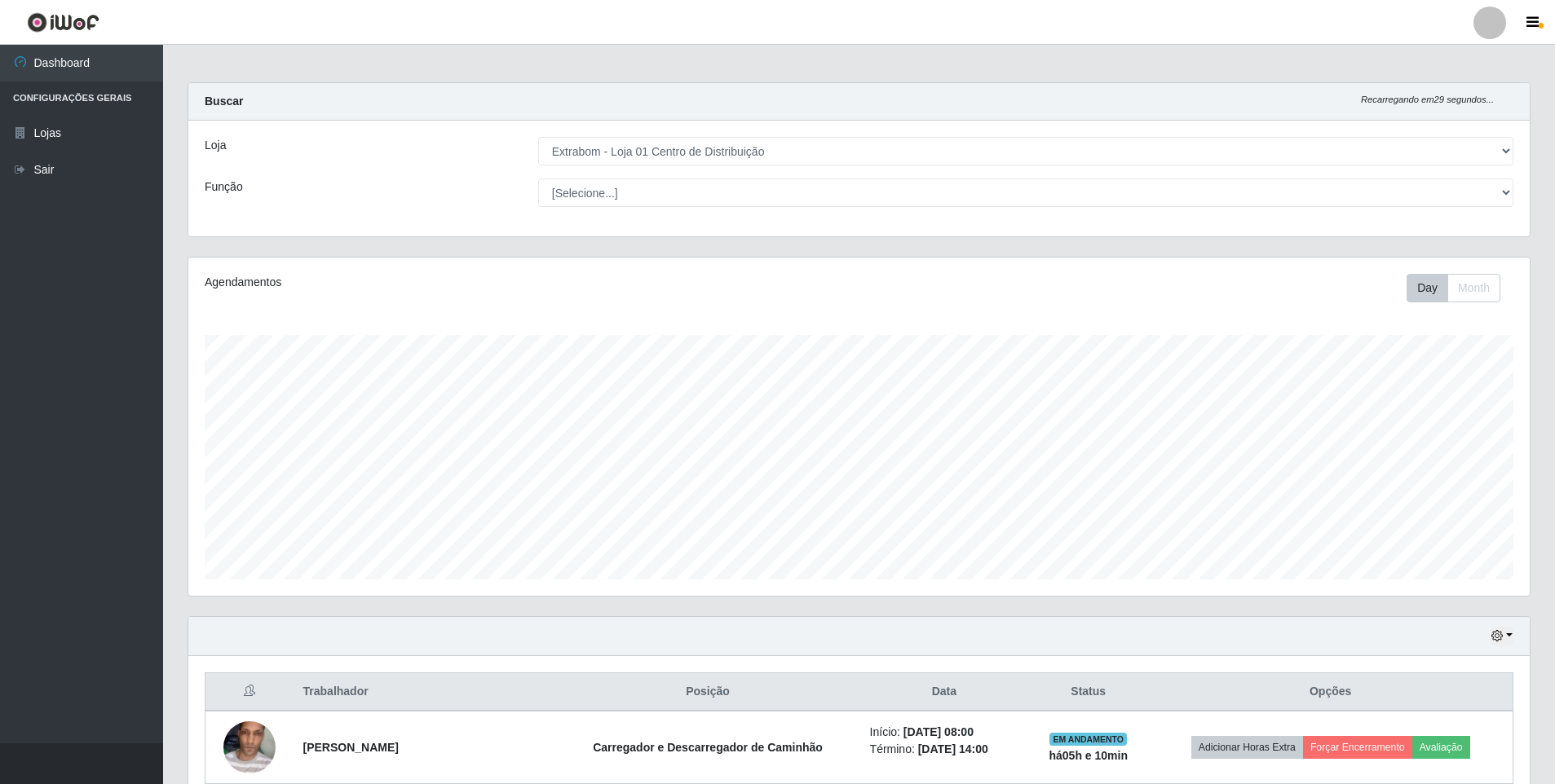
scroll to position [0, 0]
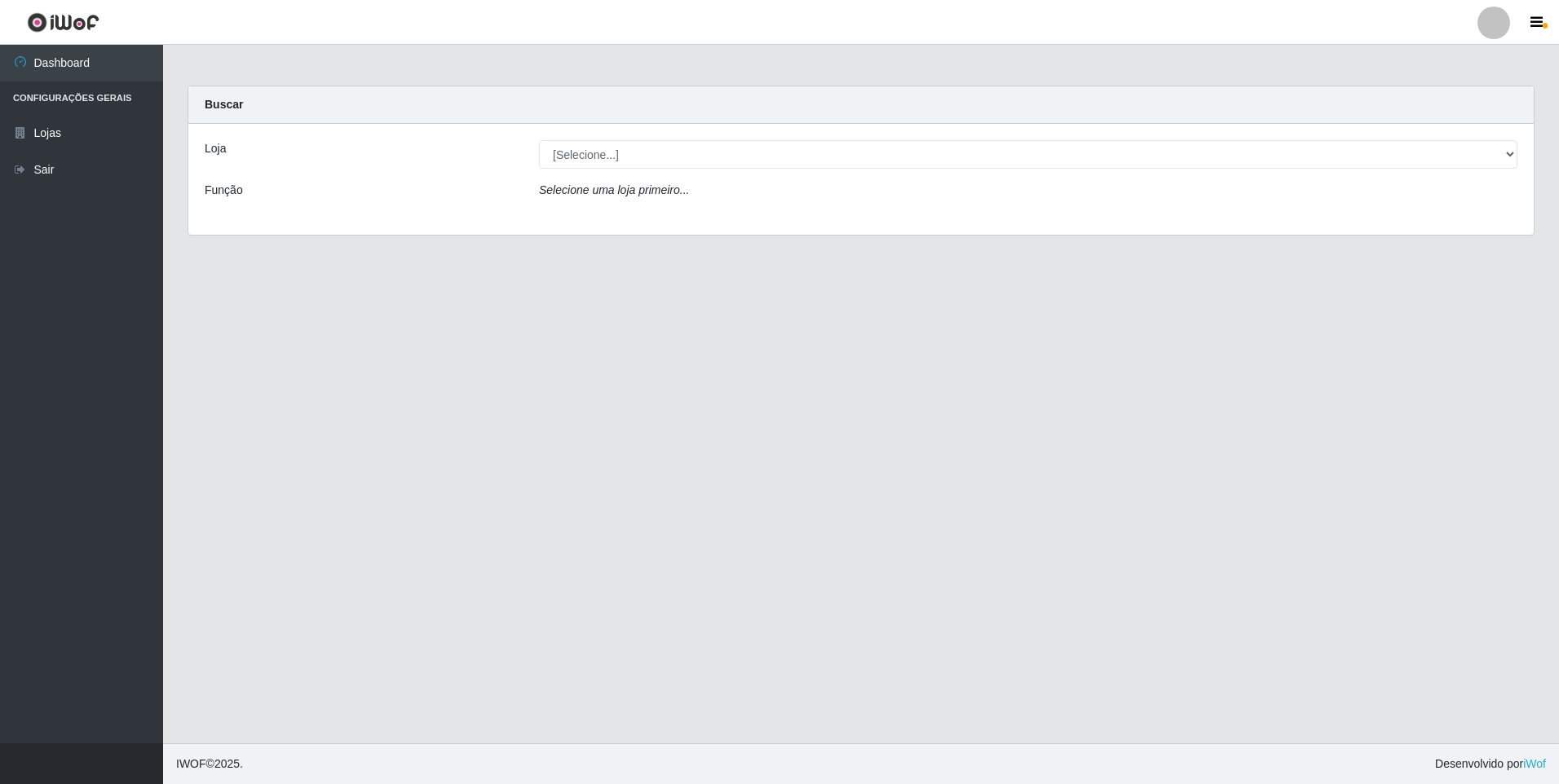
click at [924, 173] on div "Loja [Selecione...] Extrabom - Loja 01 Centro de Distribuição Função Selecione …" at bounding box center [860, 179] width 1345 height 111
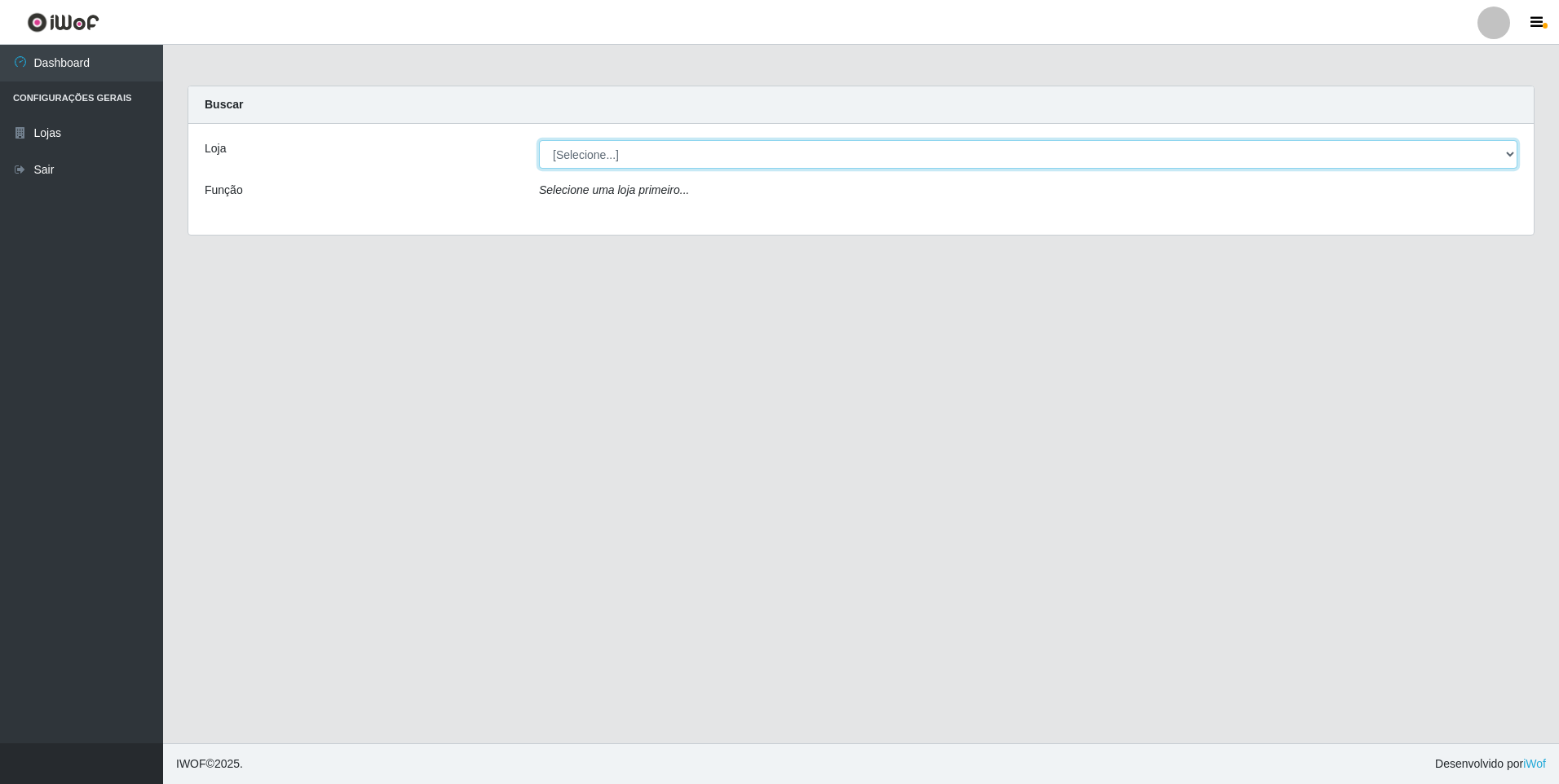
click at [928, 158] on select "[Selecione...] Extrabom - Loja 01 Centro de Distribuição" at bounding box center [1028, 154] width 978 height 28
select select "435"
click at [539, 140] on select "[Selecione...] Extrabom - Loja 01 Centro de Distribuição" at bounding box center [1028, 154] width 978 height 28
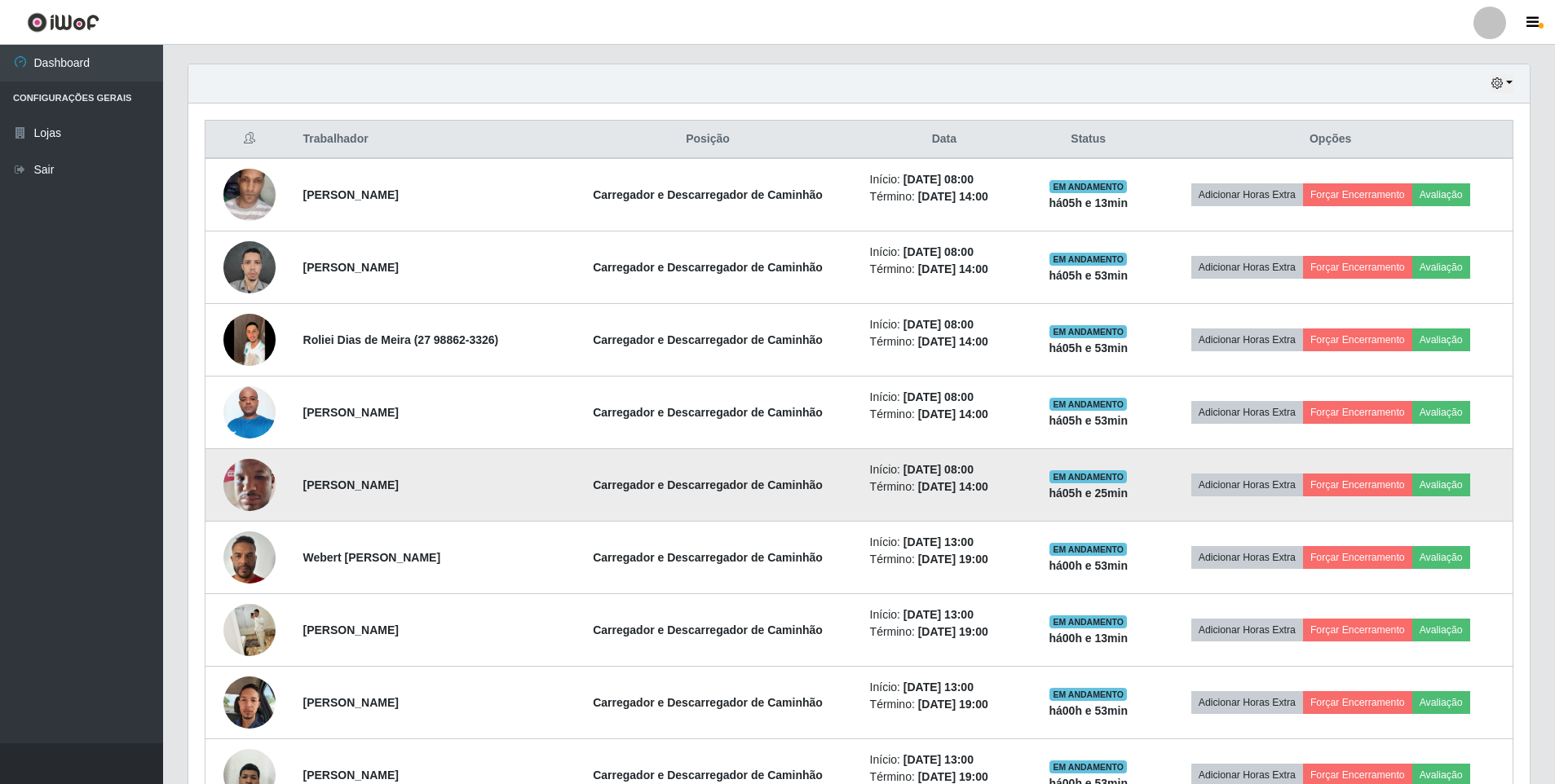
scroll to position [661, 0]
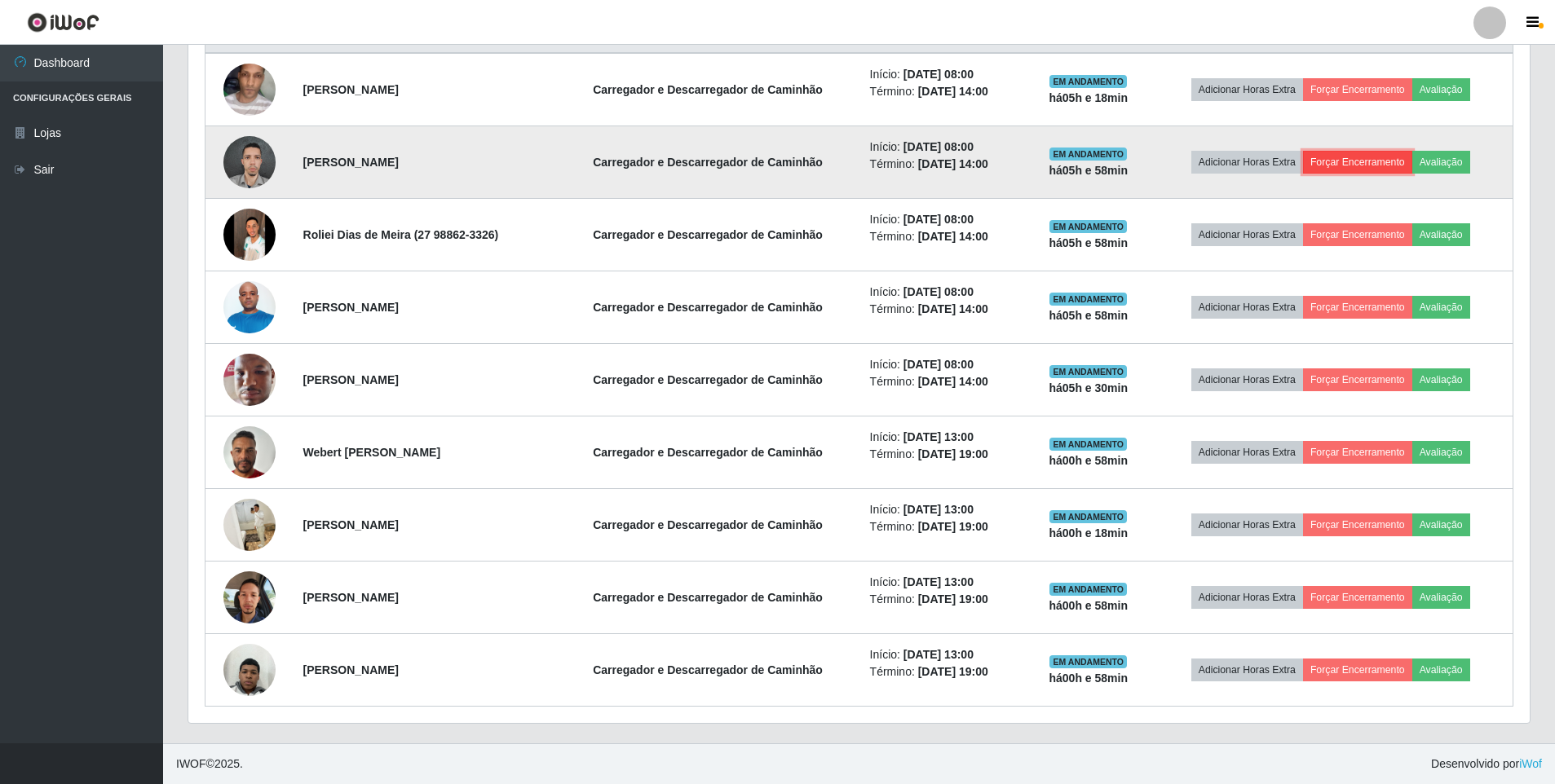
click at [1341, 167] on button "Forçar Encerramento" at bounding box center [1358, 162] width 109 height 23
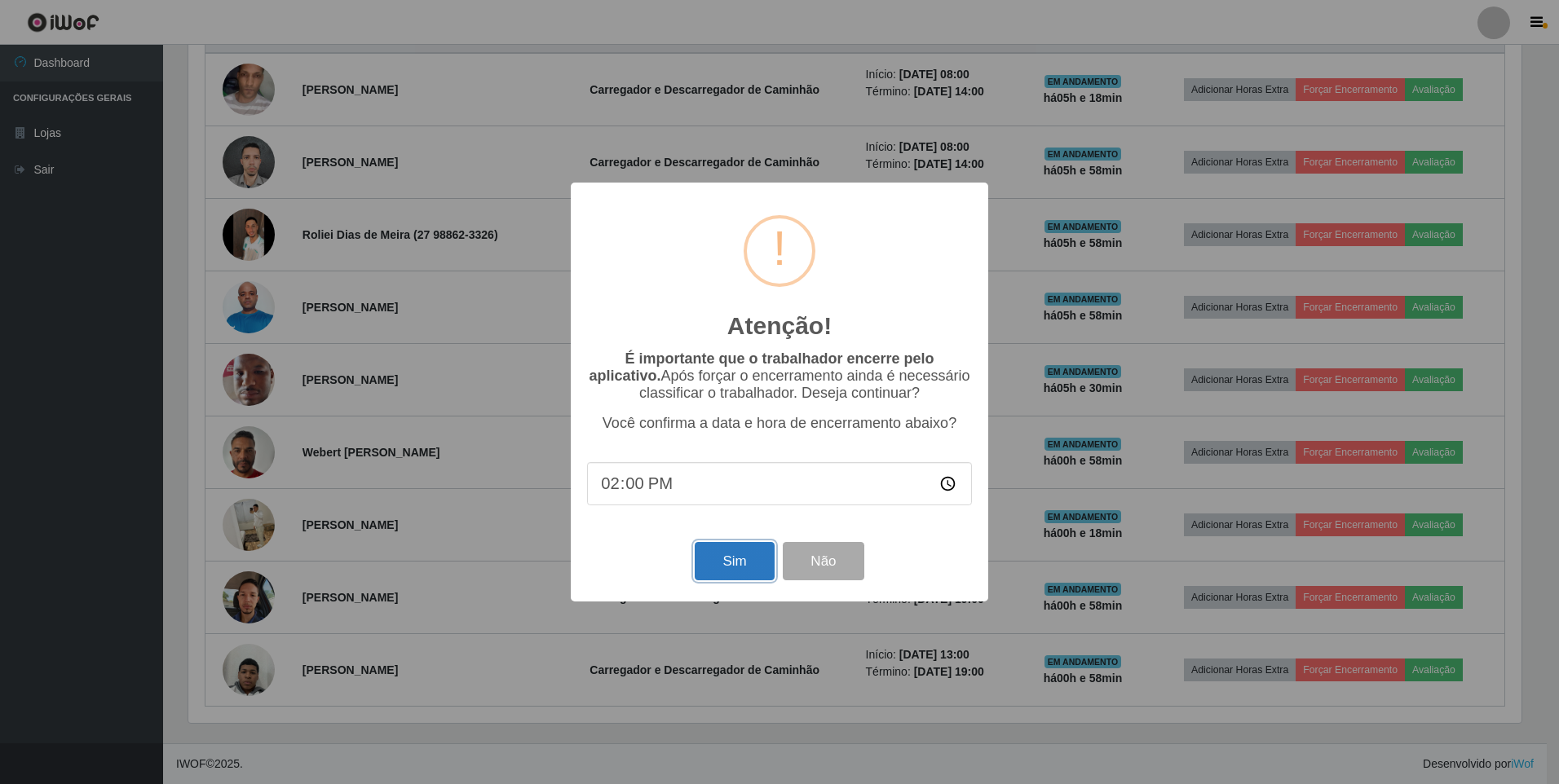
click at [738, 566] on button "Sim" at bounding box center [734, 561] width 79 height 38
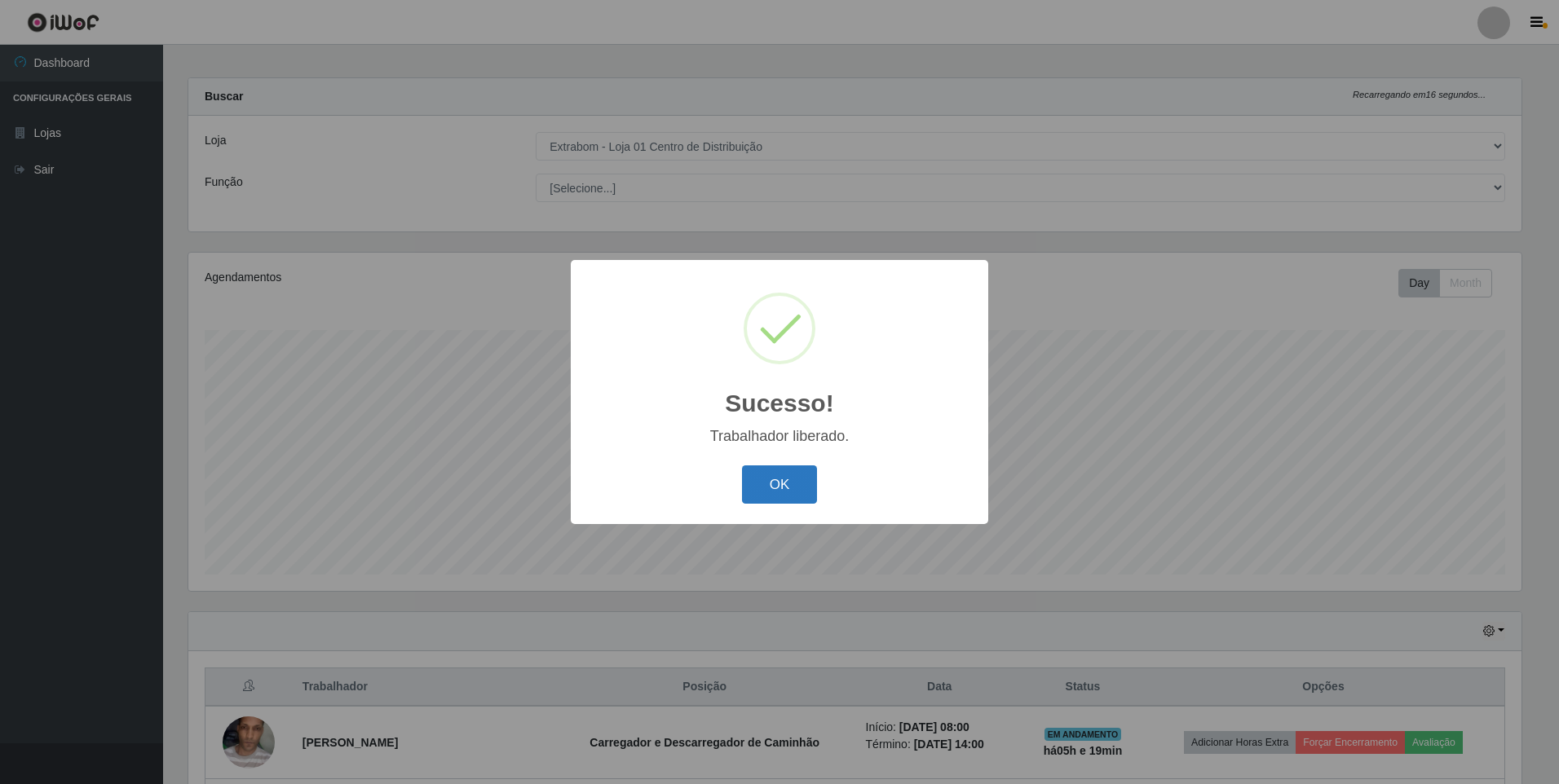
click at [765, 491] on button "OK" at bounding box center [779, 484] width 76 height 38
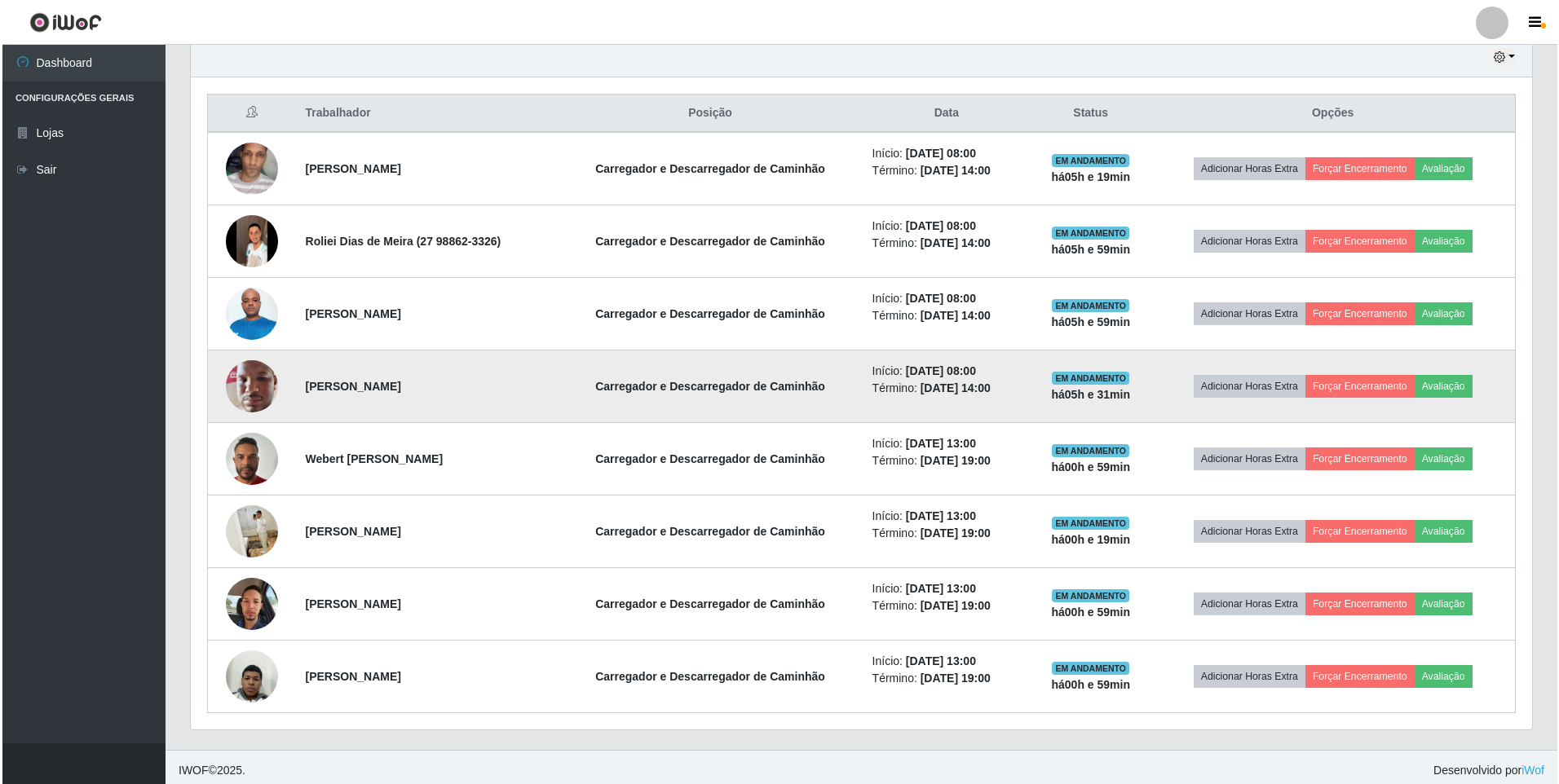
scroll to position [588, 0]
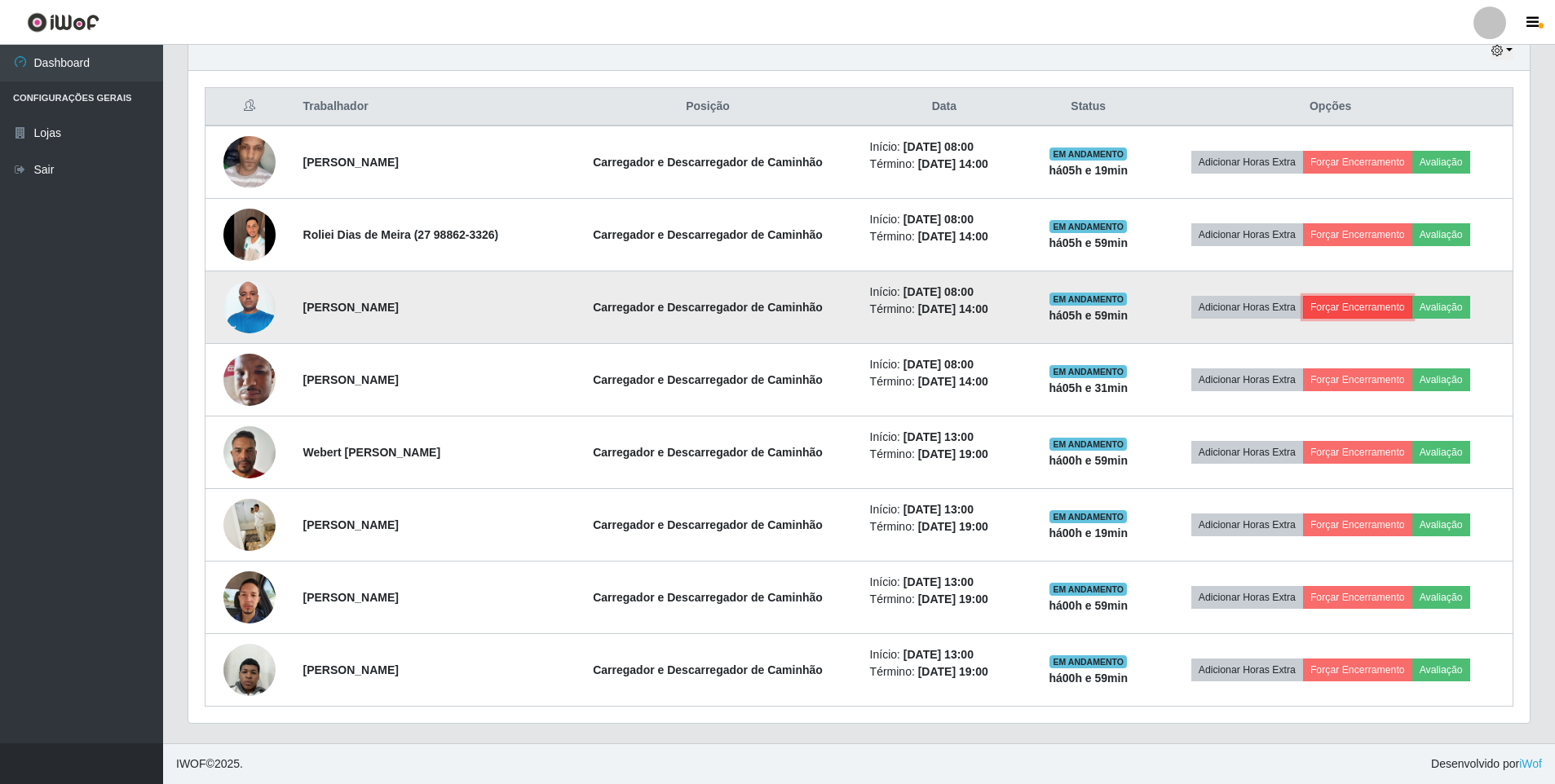
click at [1373, 307] on button "Forçar Encerramento" at bounding box center [1358, 307] width 109 height 23
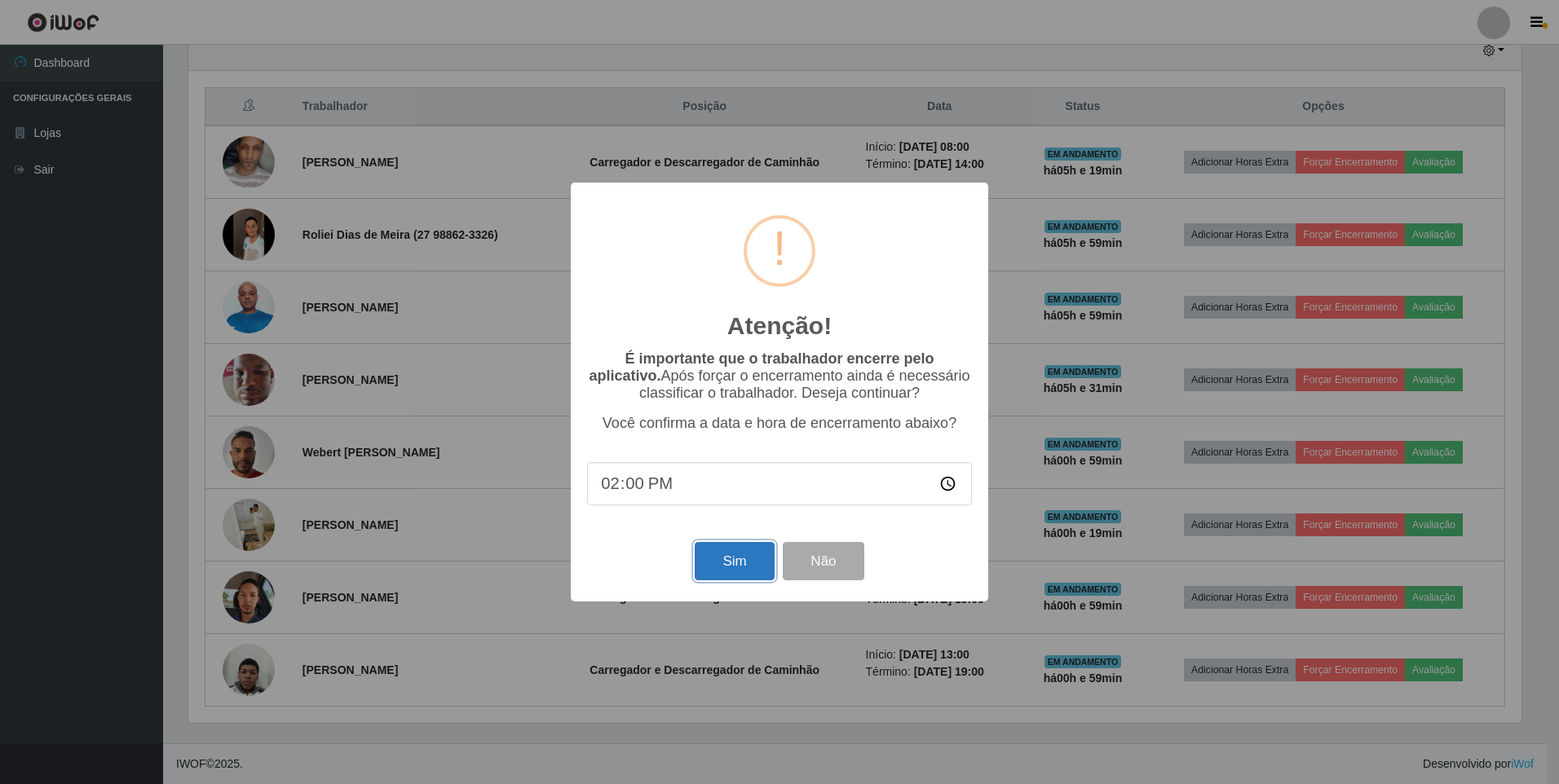
click at [719, 571] on button "Sim" at bounding box center [734, 561] width 79 height 38
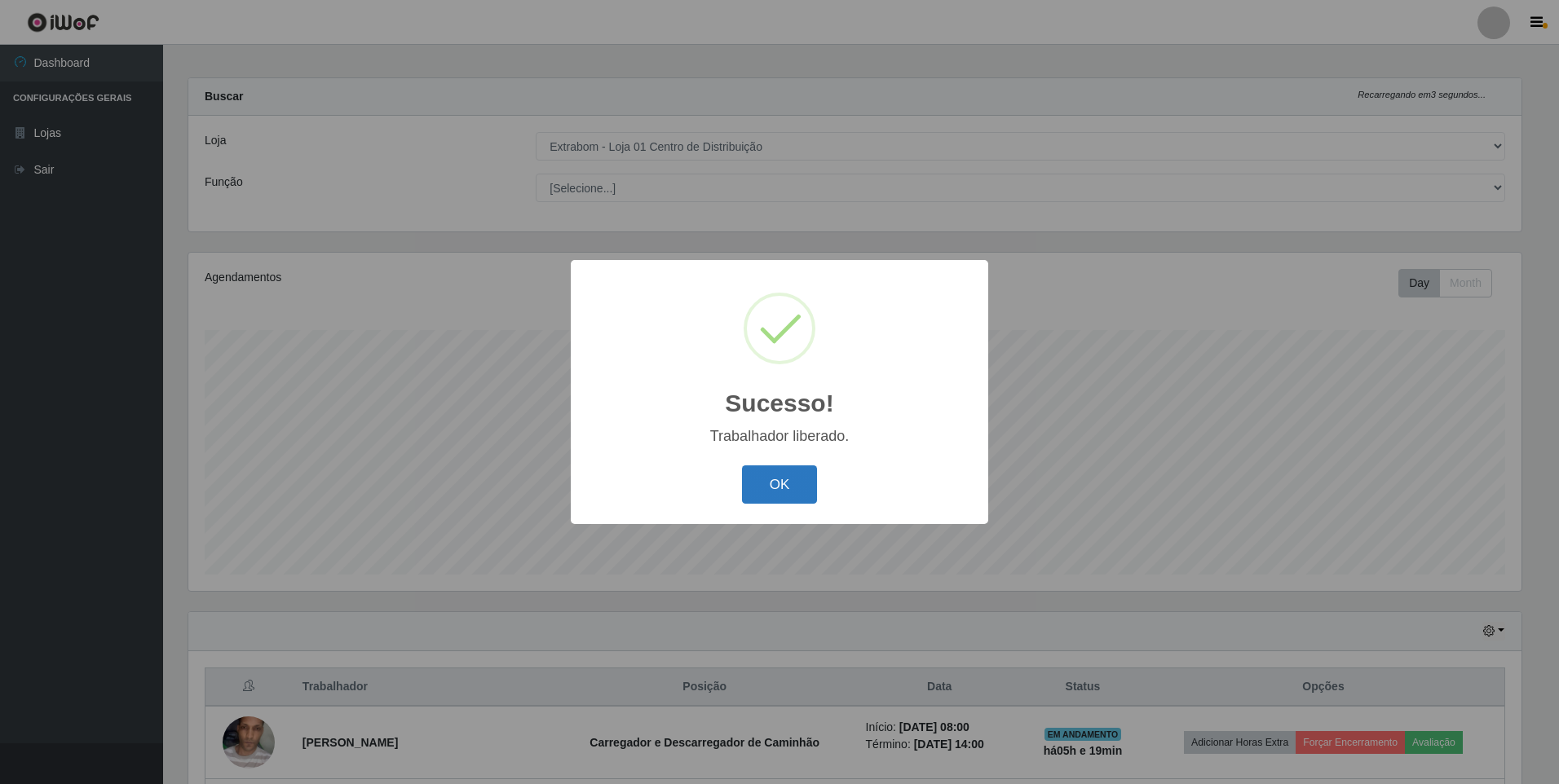
click at [759, 473] on button "OK" at bounding box center [779, 484] width 76 height 38
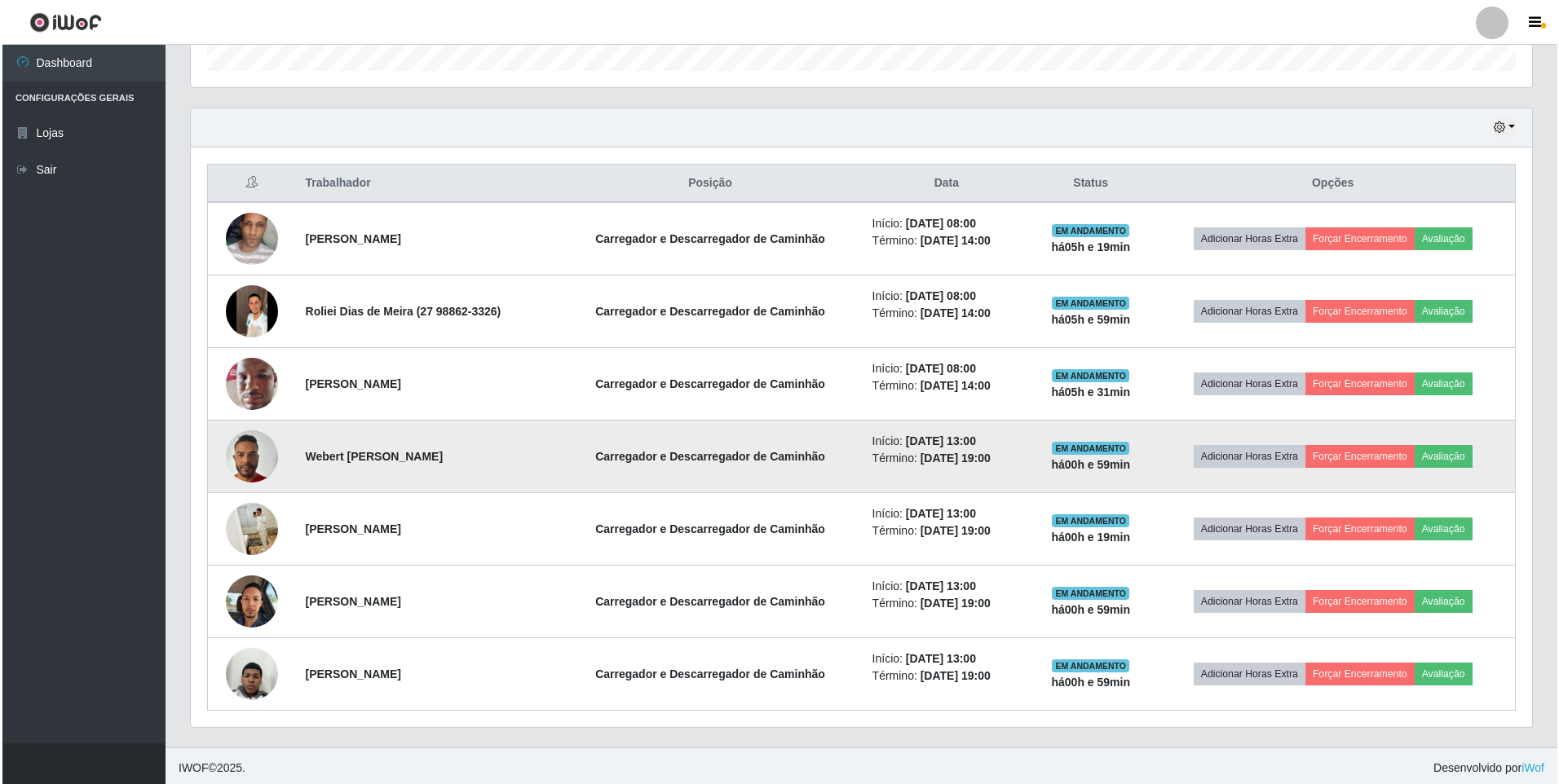
scroll to position [516, 0]
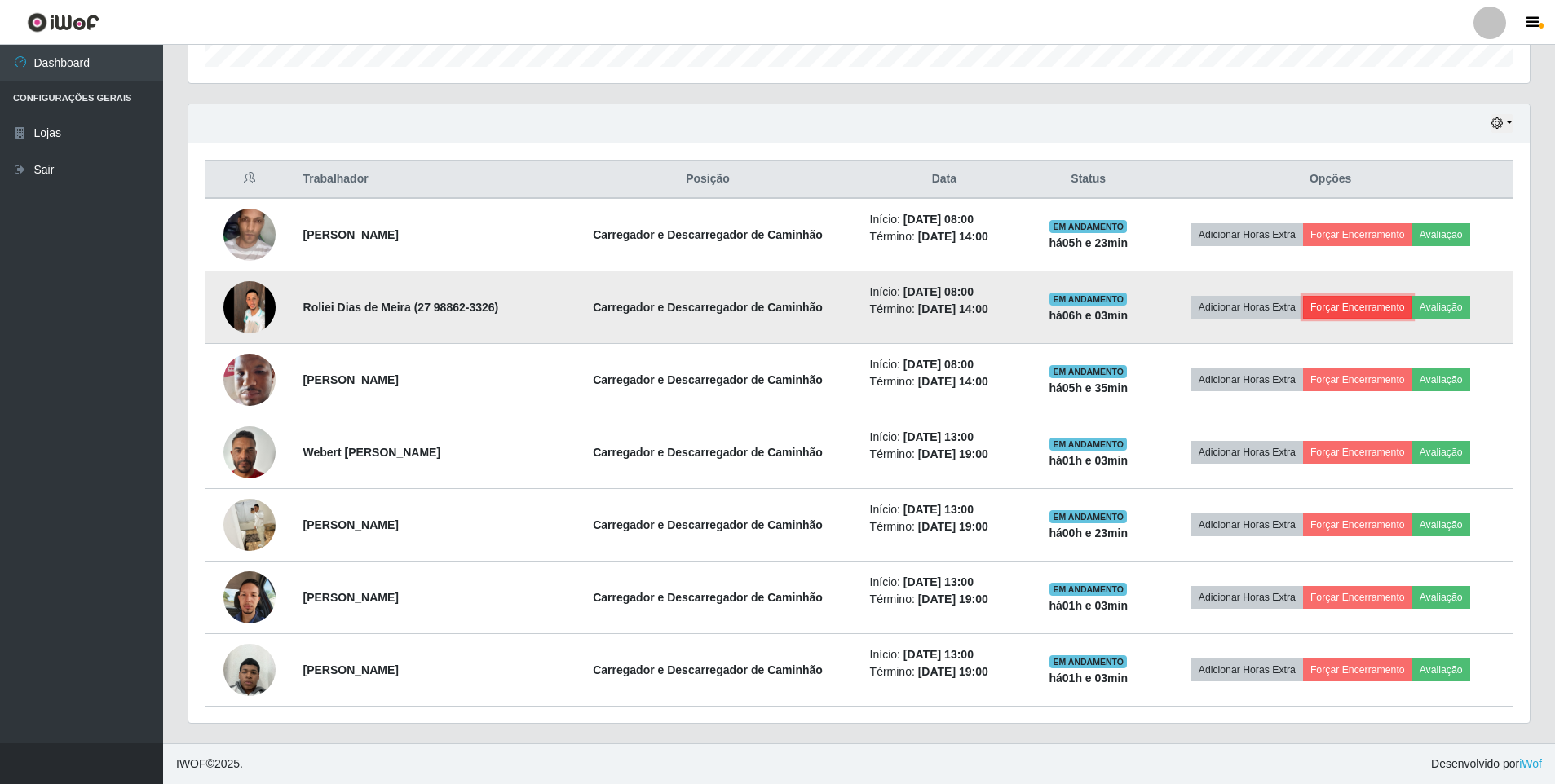
click at [1385, 307] on button "Forçar Encerramento" at bounding box center [1358, 307] width 109 height 23
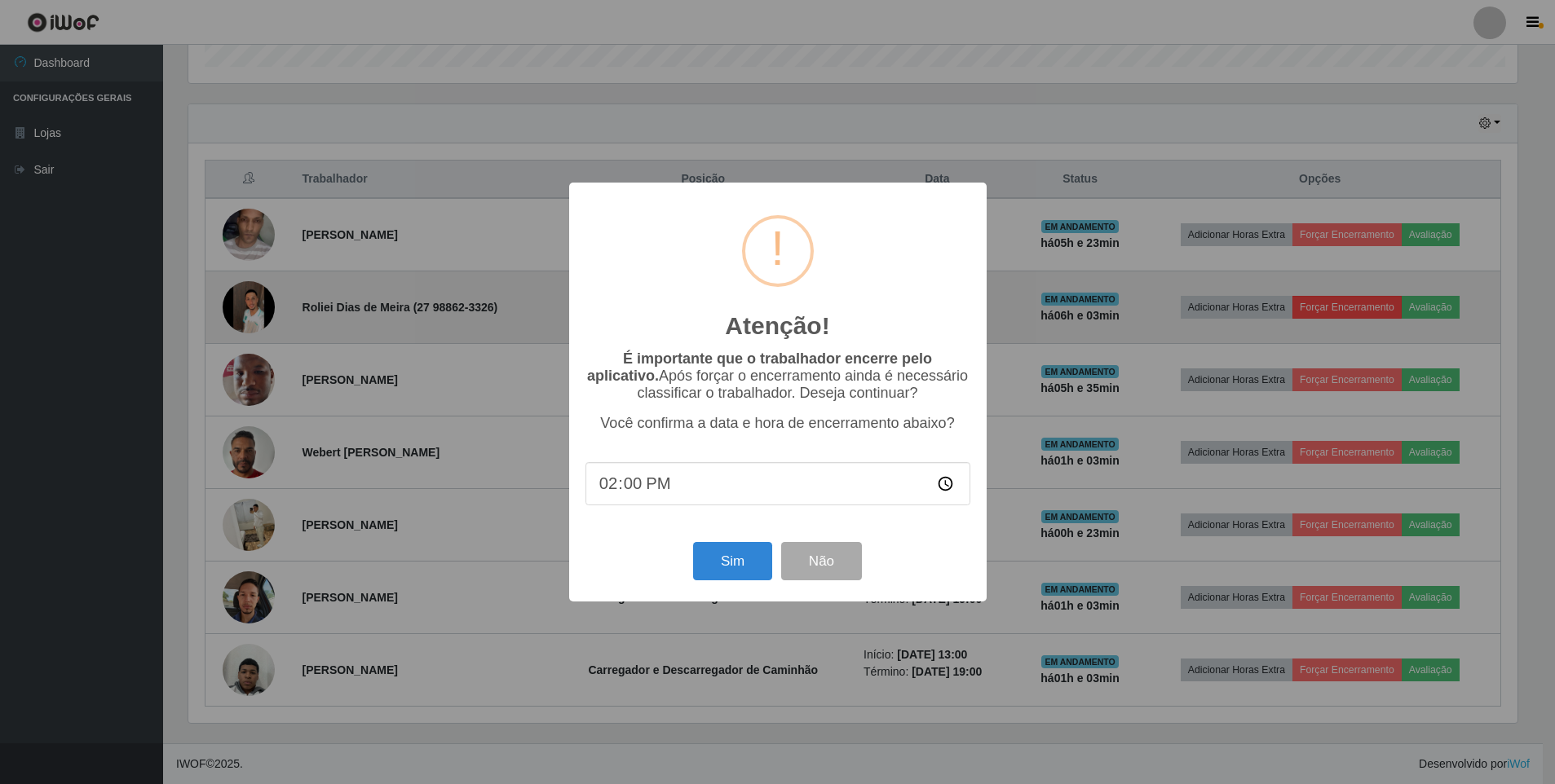
scroll to position [338, 1333]
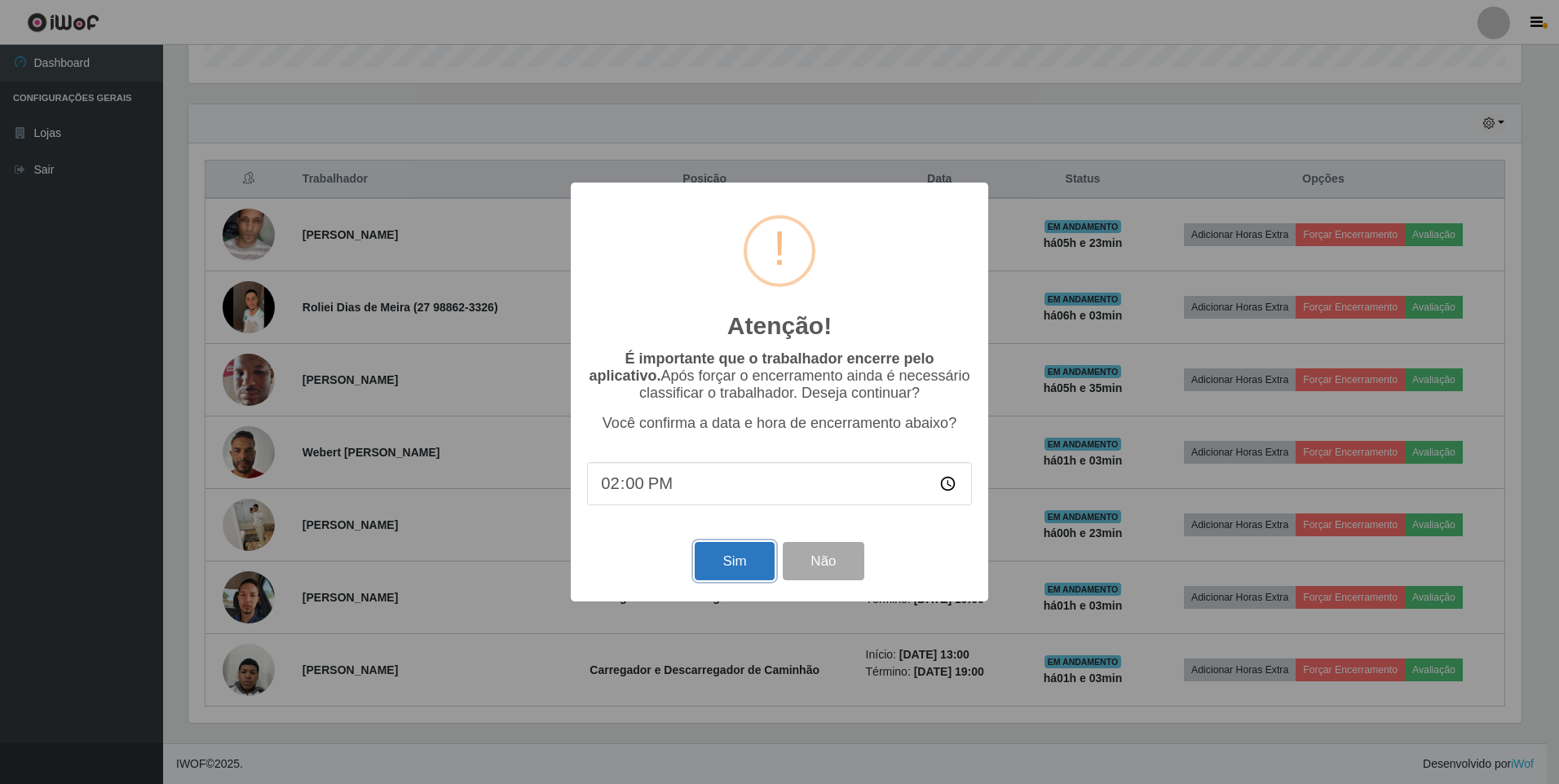
click at [734, 564] on button "Sim" at bounding box center [734, 561] width 79 height 38
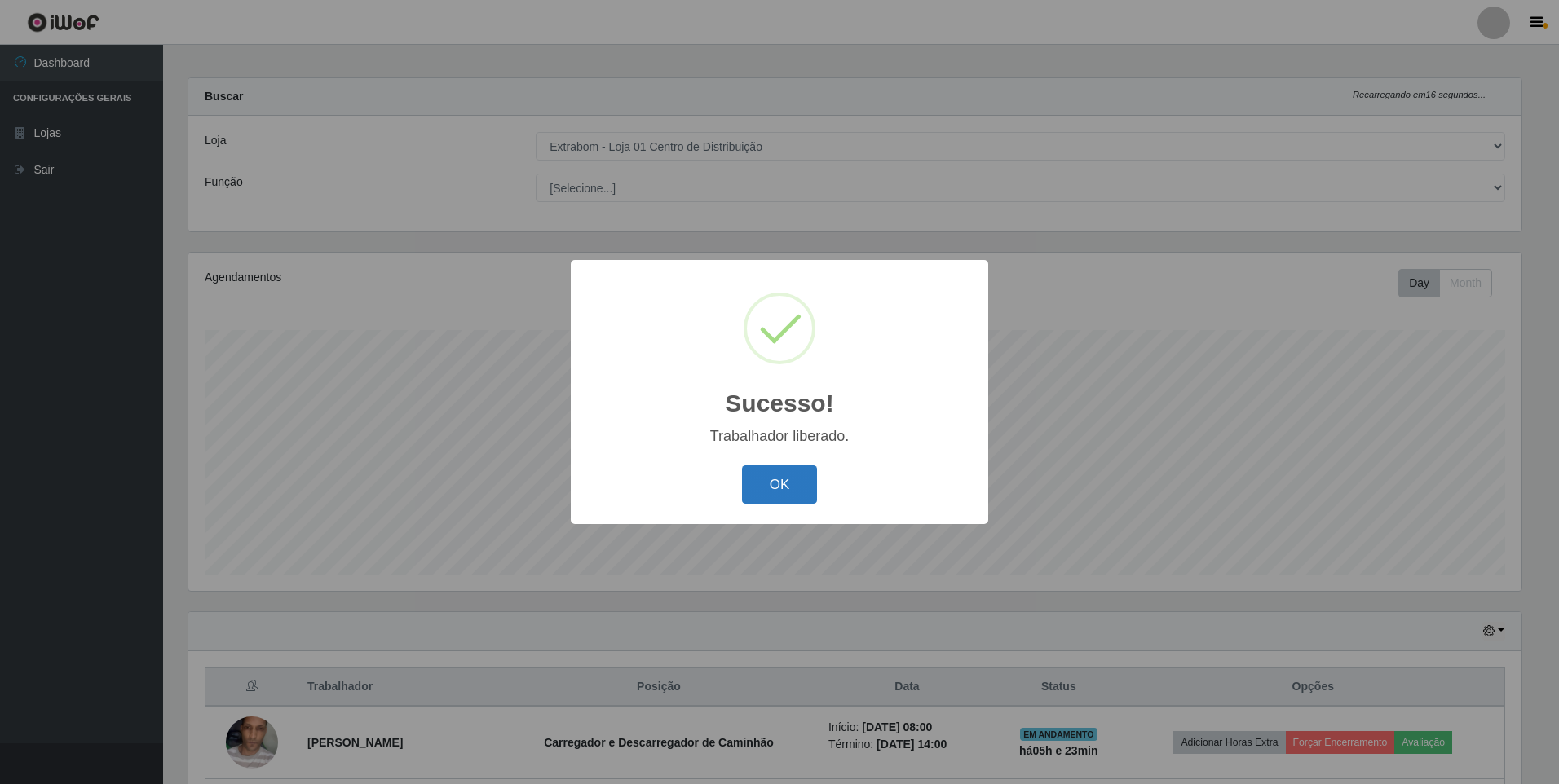
click at [786, 469] on button "OK" at bounding box center [779, 484] width 76 height 38
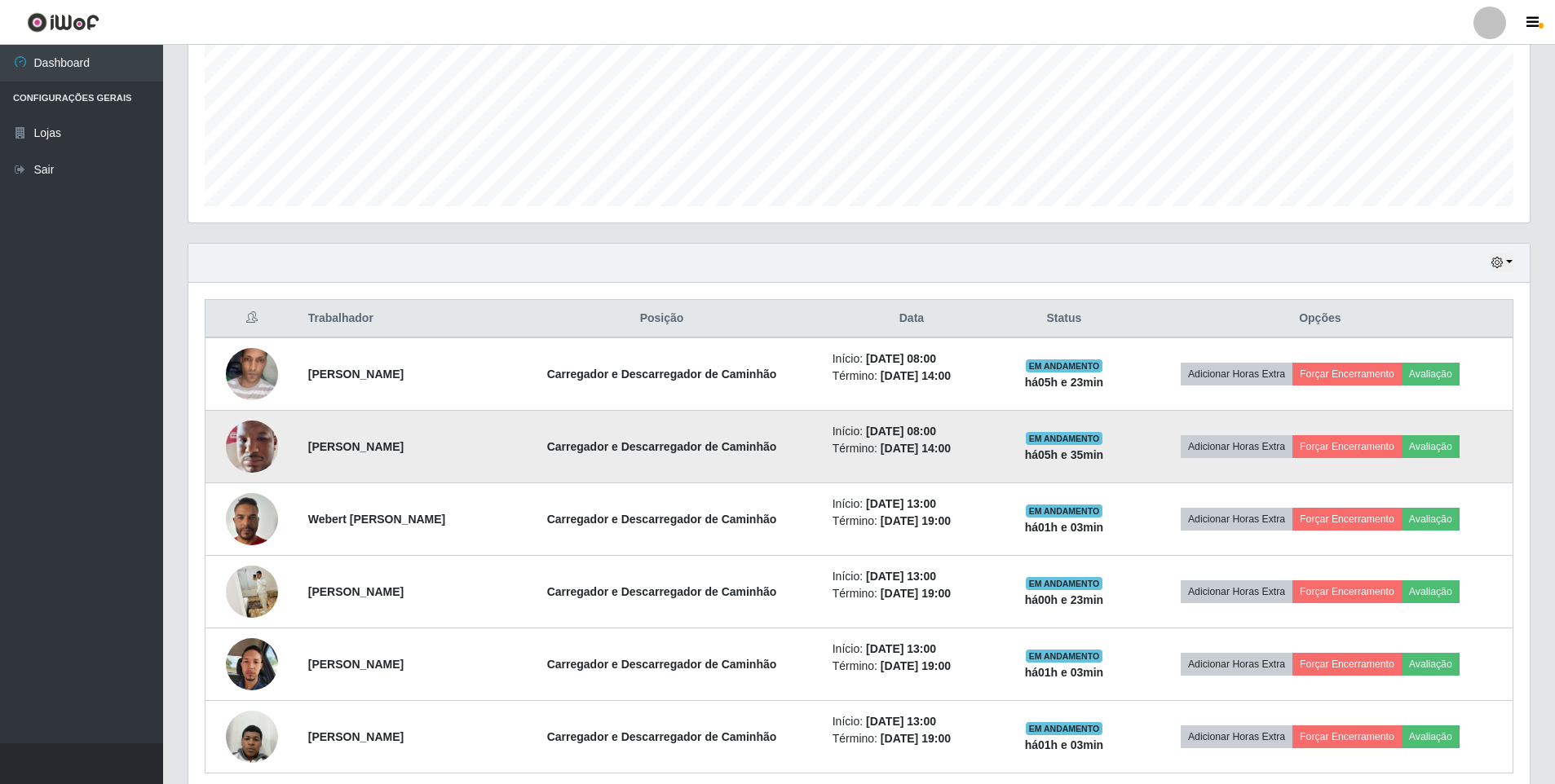
scroll to position [443, 0]
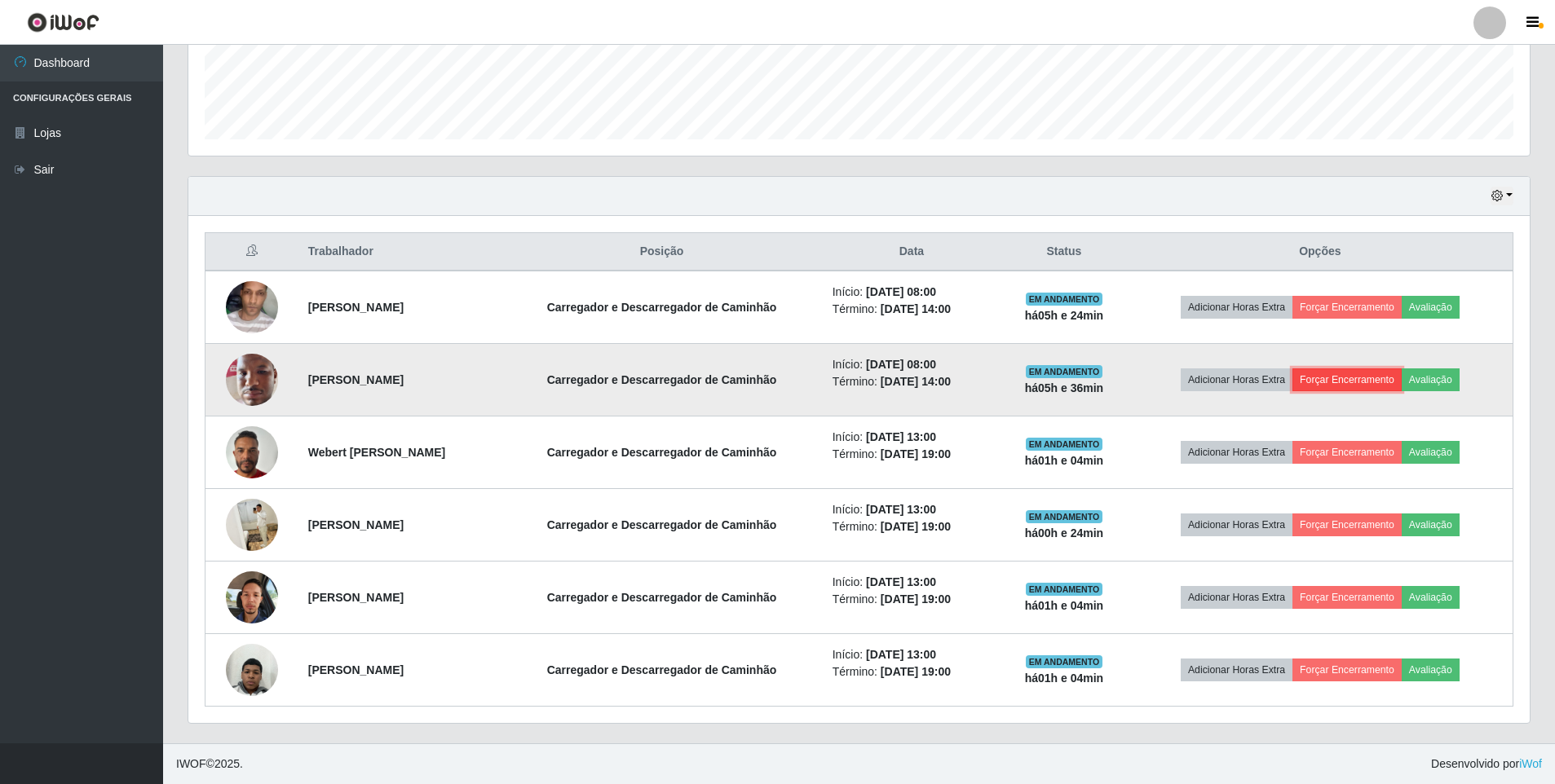
click at [1373, 378] on button "Forçar Encerramento" at bounding box center [1347, 379] width 109 height 23
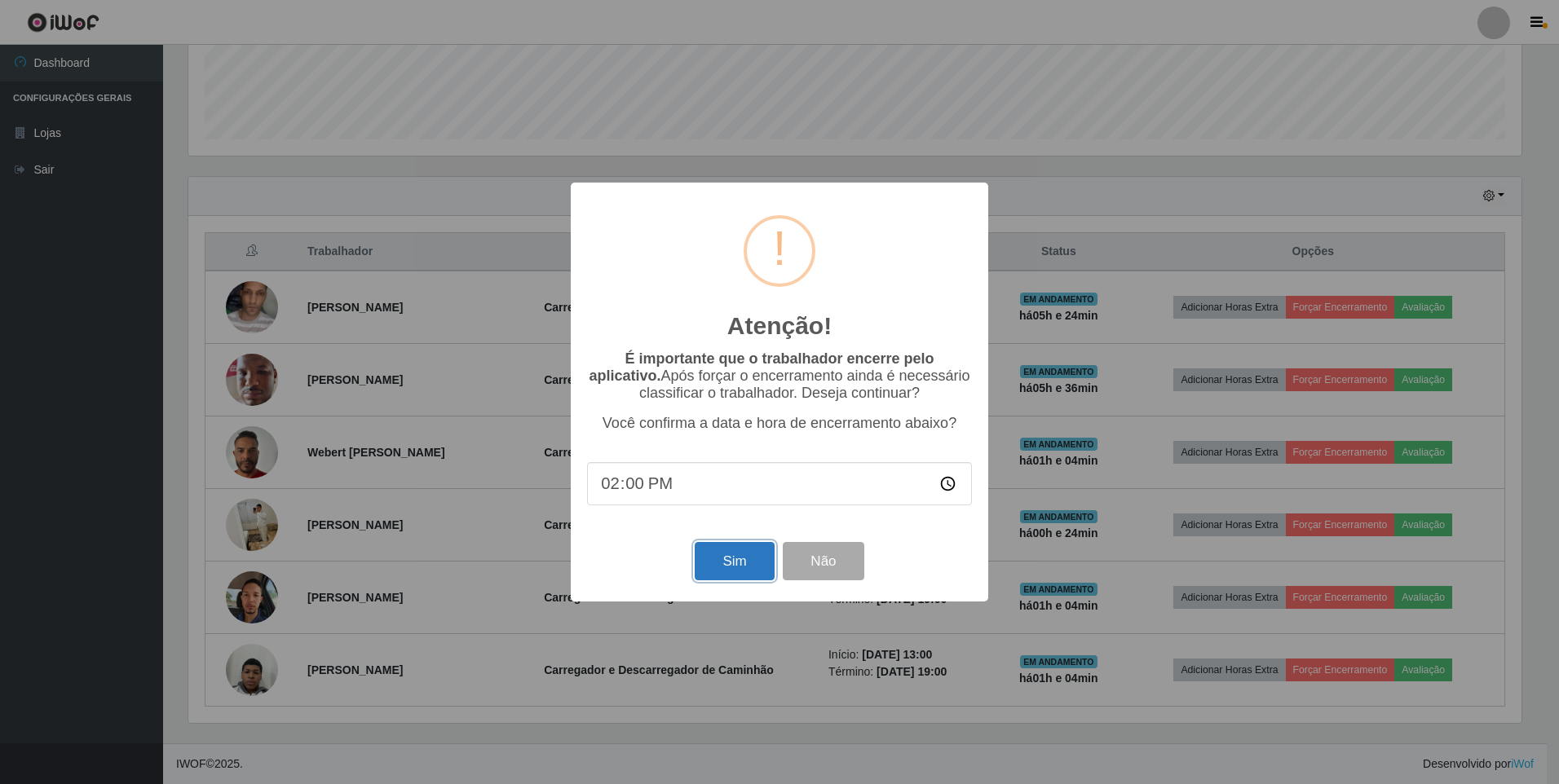
click at [733, 565] on button "Sim" at bounding box center [734, 561] width 79 height 38
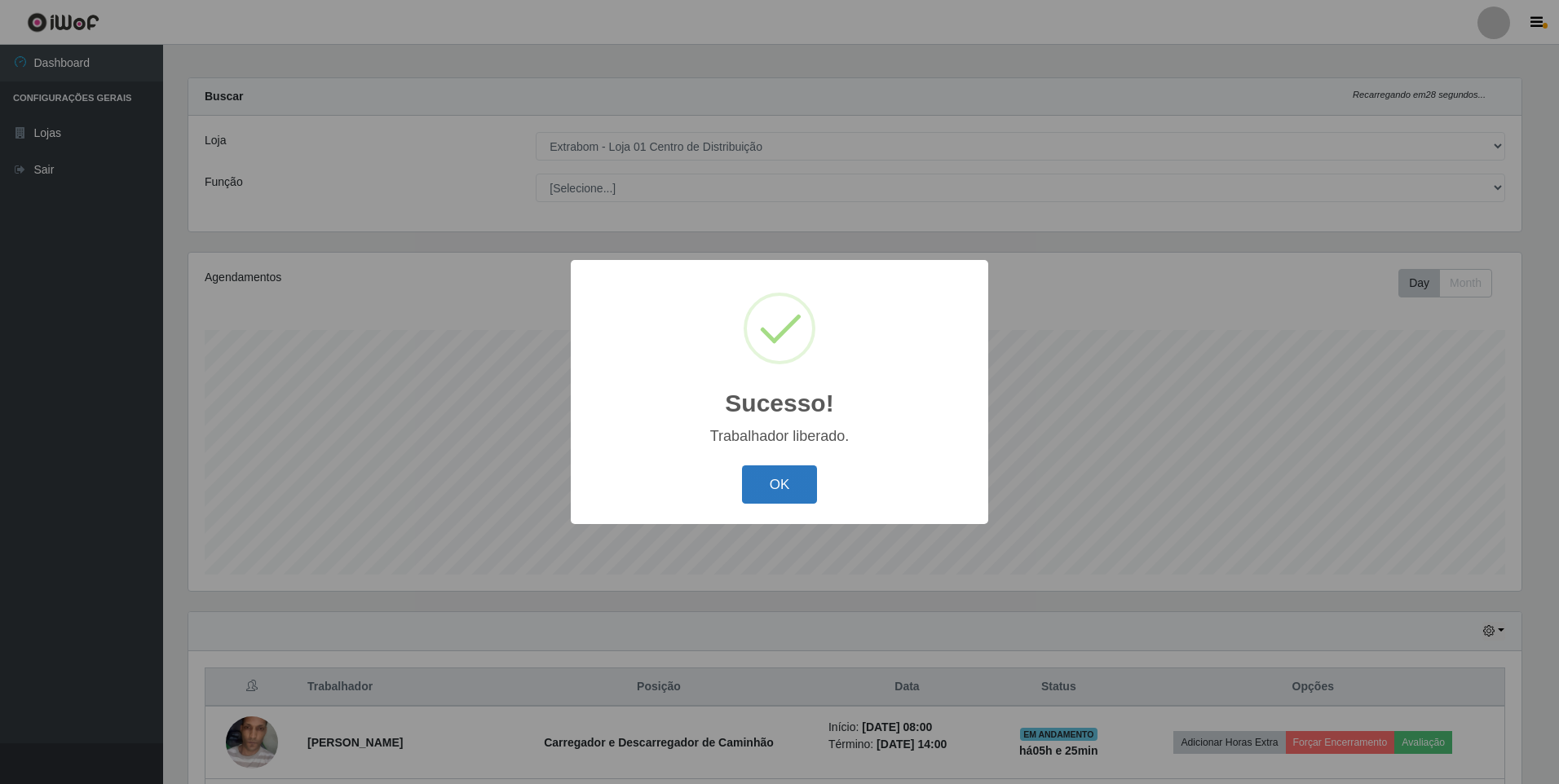
click at [780, 483] on button "OK" at bounding box center [779, 484] width 76 height 38
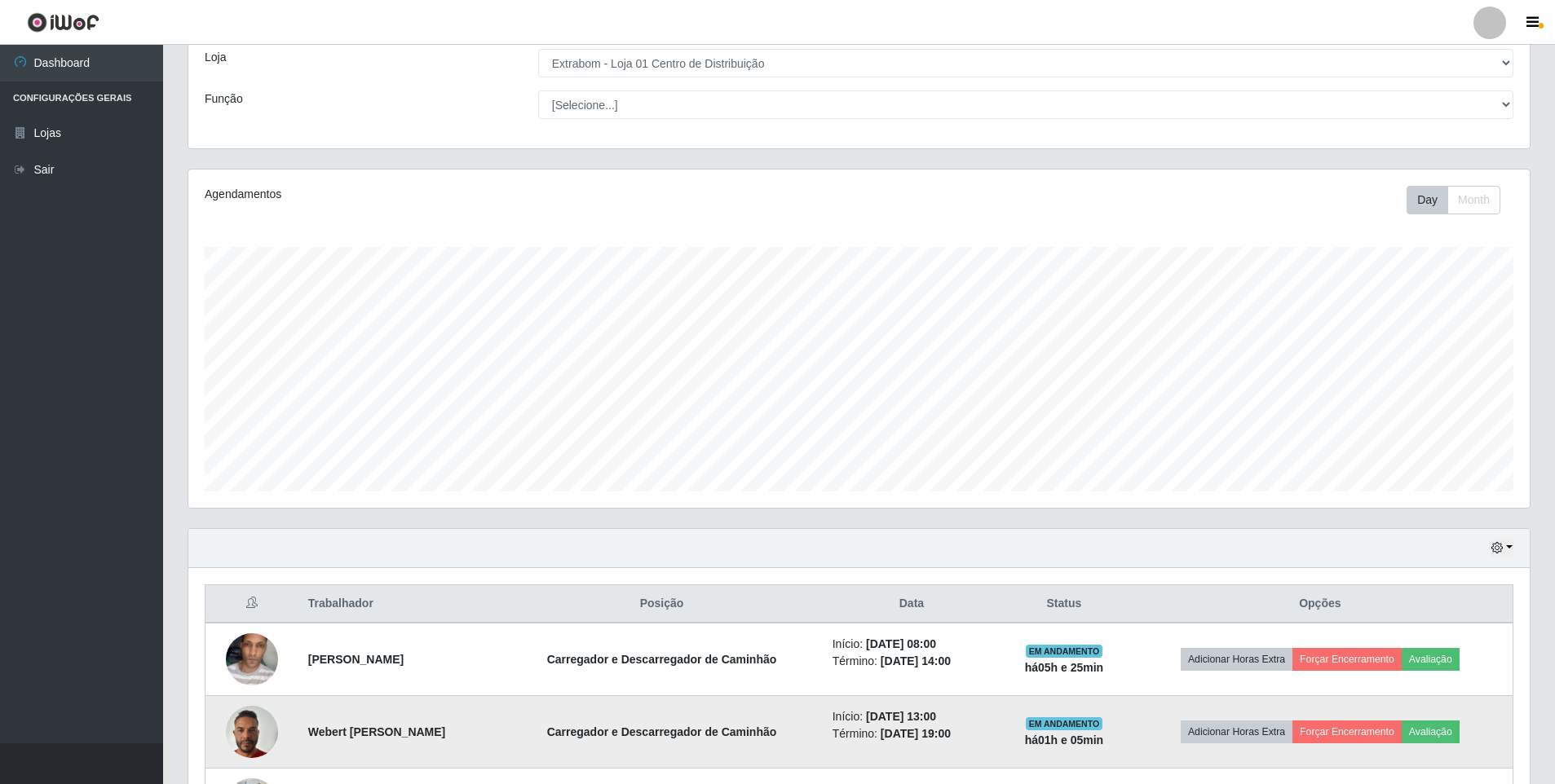
scroll to position [371, 0]
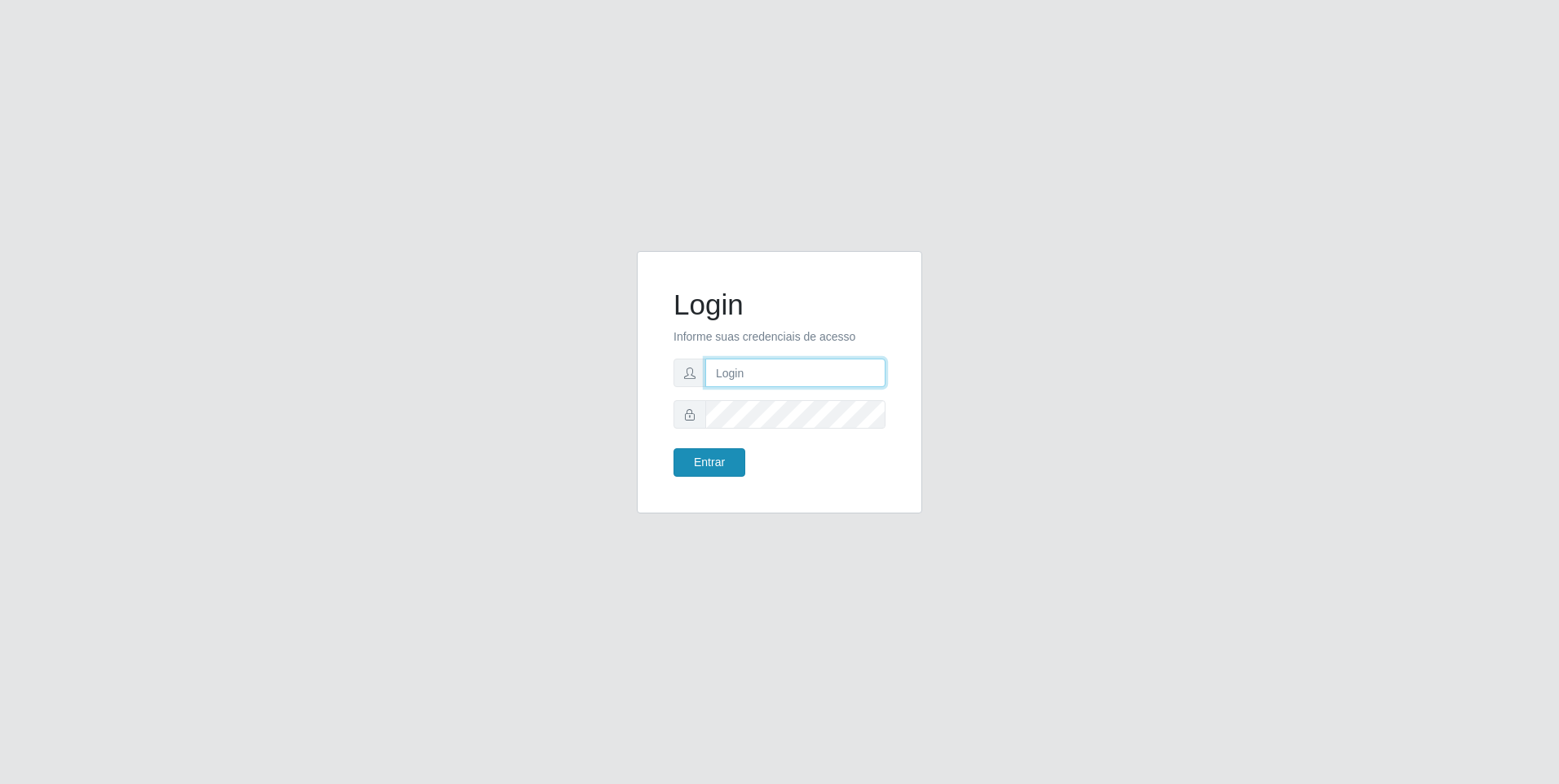
type input "[PERSON_NAME][EMAIL_ADDRESS][PERSON_NAME][DOMAIN_NAME]"
click at [695, 467] on button "Entrar" at bounding box center [709, 462] width 72 height 28
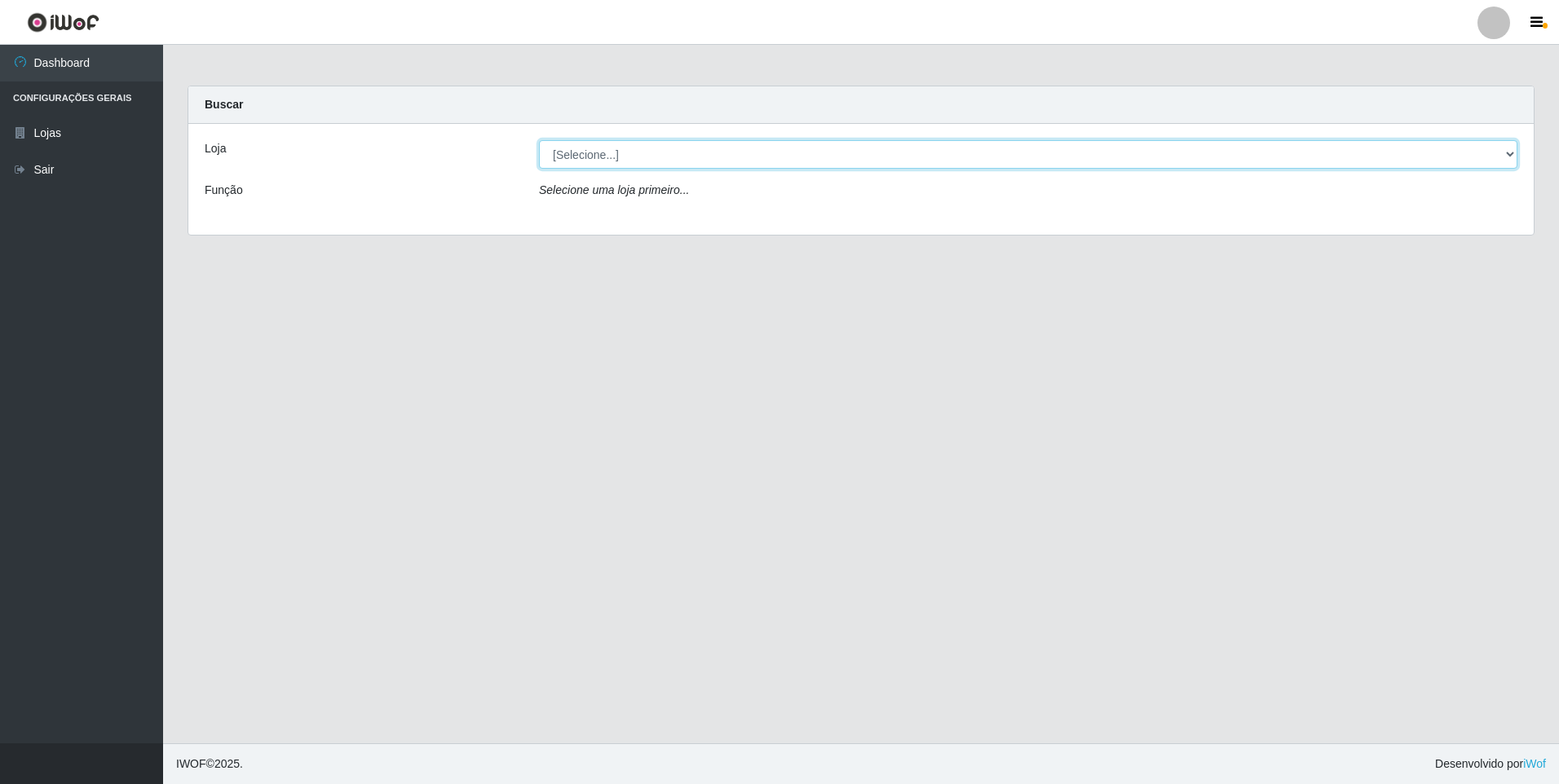
click at [677, 155] on select "[Selecione...] Extrabom - Loja 01 Centro de Distribuição" at bounding box center [1028, 154] width 978 height 28
select select "435"
click at [539, 140] on select "[Selecione...] Extrabom - Loja 01 Centro de Distribuição" at bounding box center [1028, 154] width 978 height 28
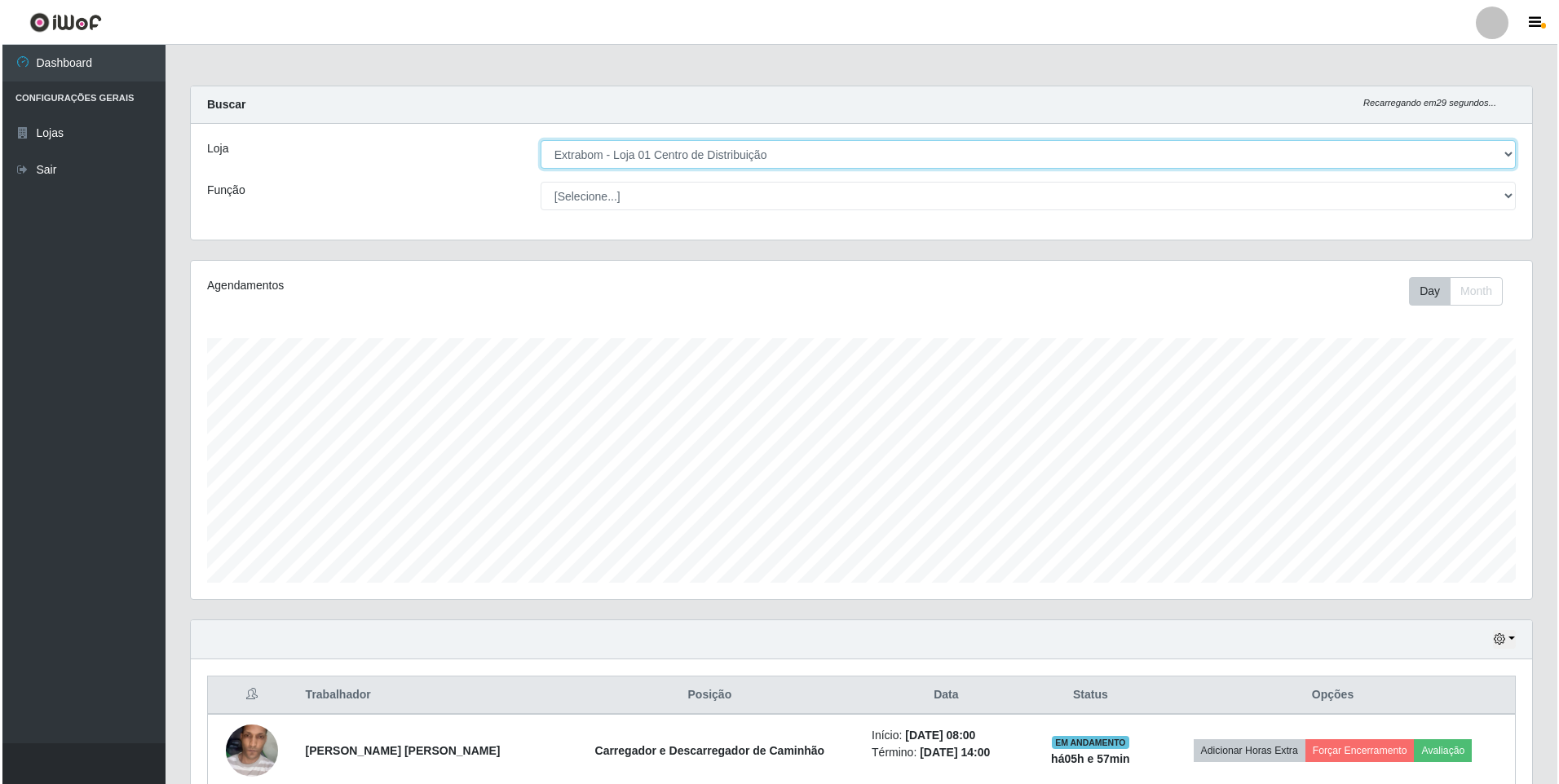
scroll to position [371, 0]
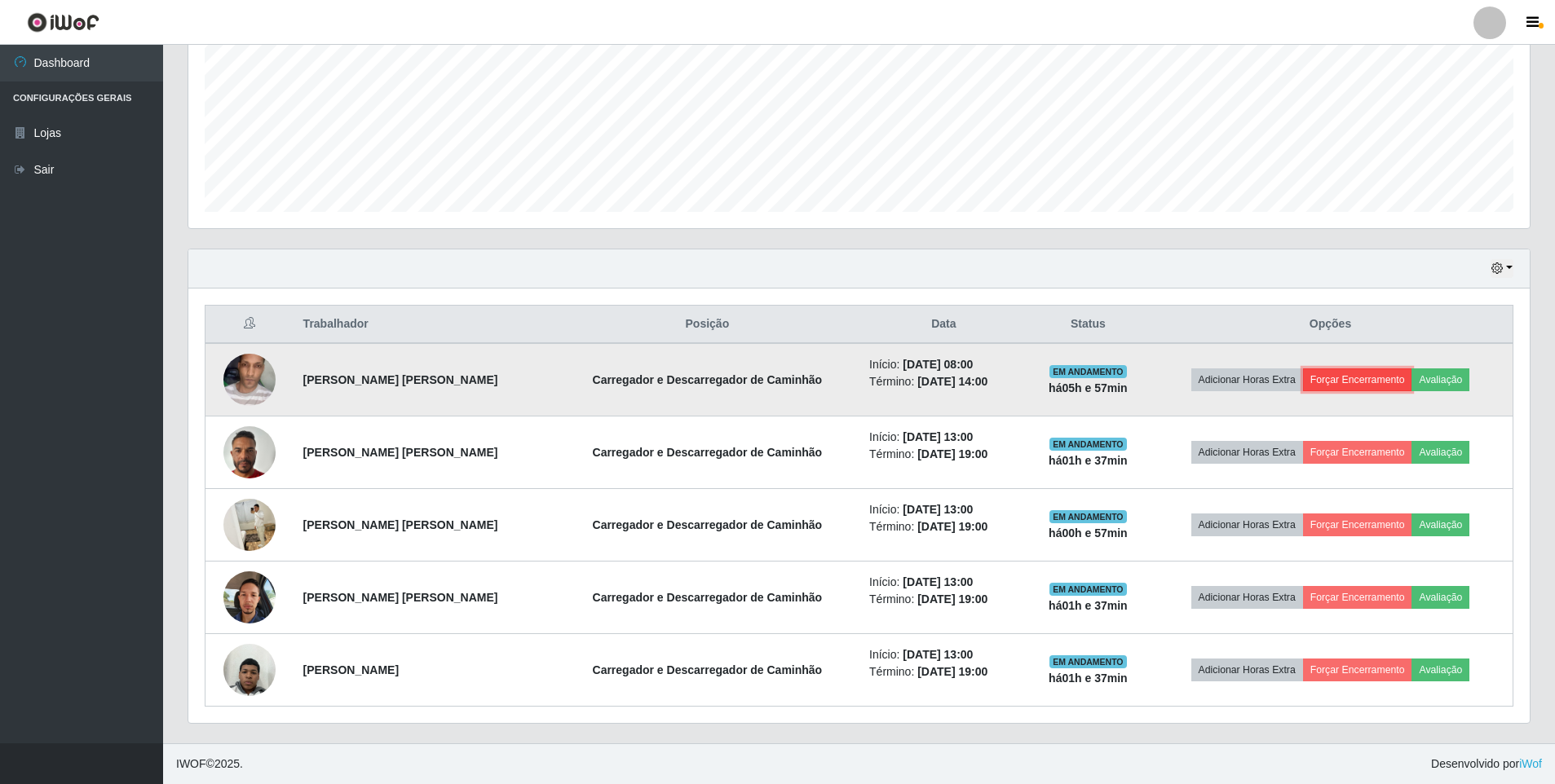
click at [1353, 378] on button "Forçar Encerramento" at bounding box center [1358, 379] width 109 height 23
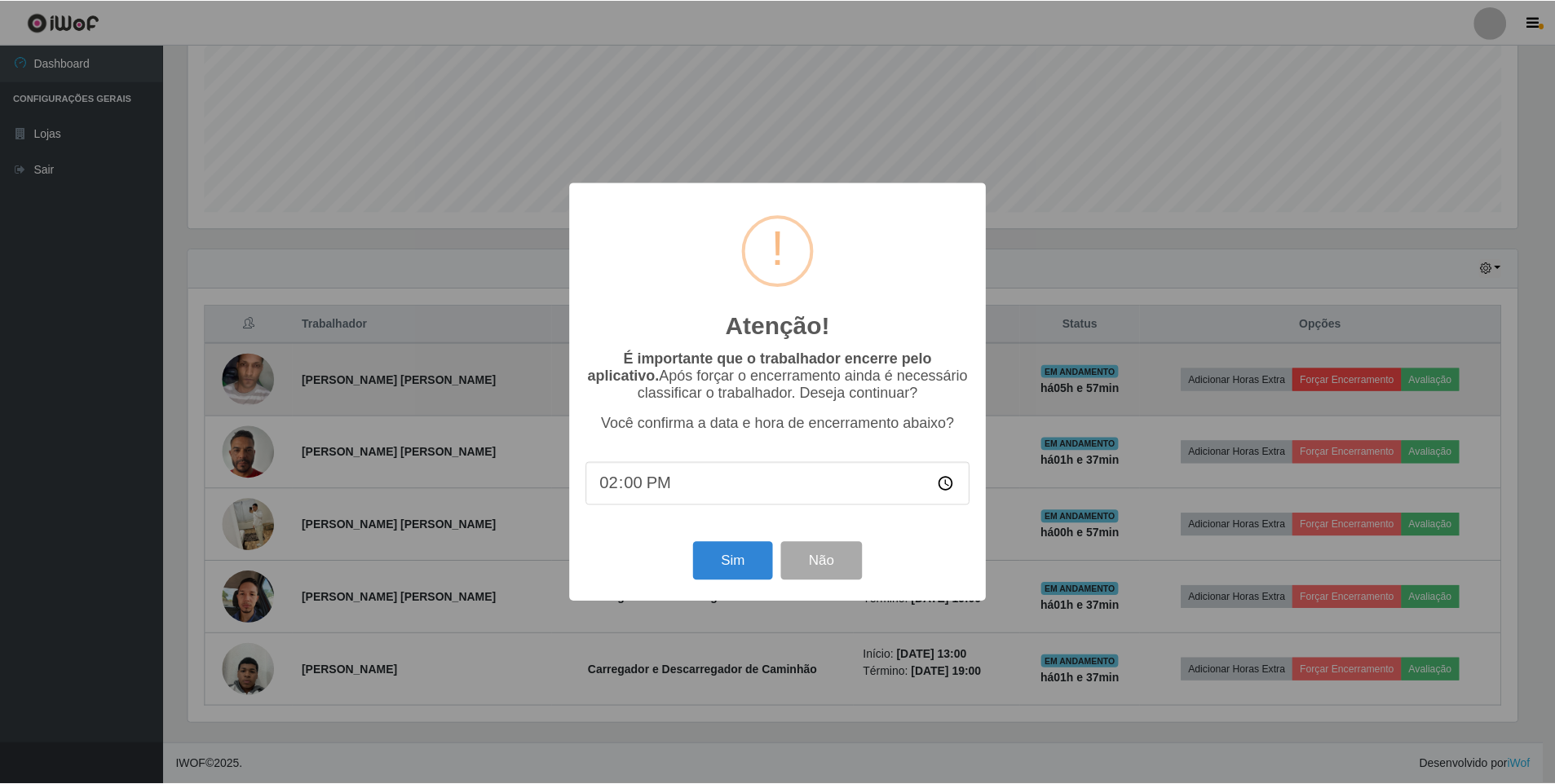
scroll to position [338, 1333]
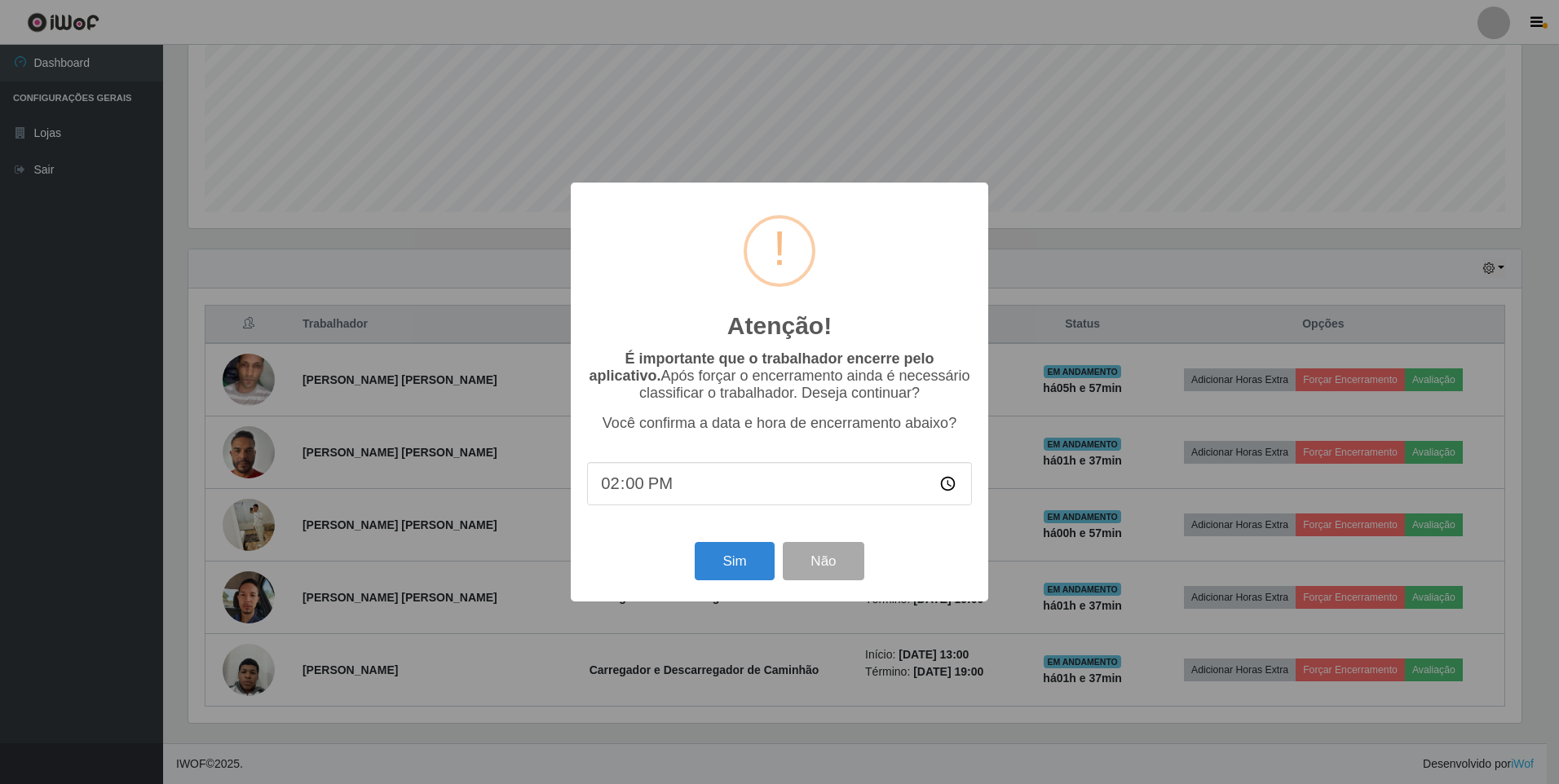
drag, startPoint x: 771, startPoint y: 487, endPoint x: 741, endPoint y: 489, distance: 30.1
click at [768, 488] on input "14:00" at bounding box center [779, 483] width 384 height 44
drag, startPoint x: 722, startPoint y: 492, endPoint x: 695, endPoint y: 495, distance: 27.2
click at [715, 495] on input "14:00" at bounding box center [779, 483] width 384 height 44
click at [657, 494] on input "14:00" at bounding box center [779, 483] width 384 height 44
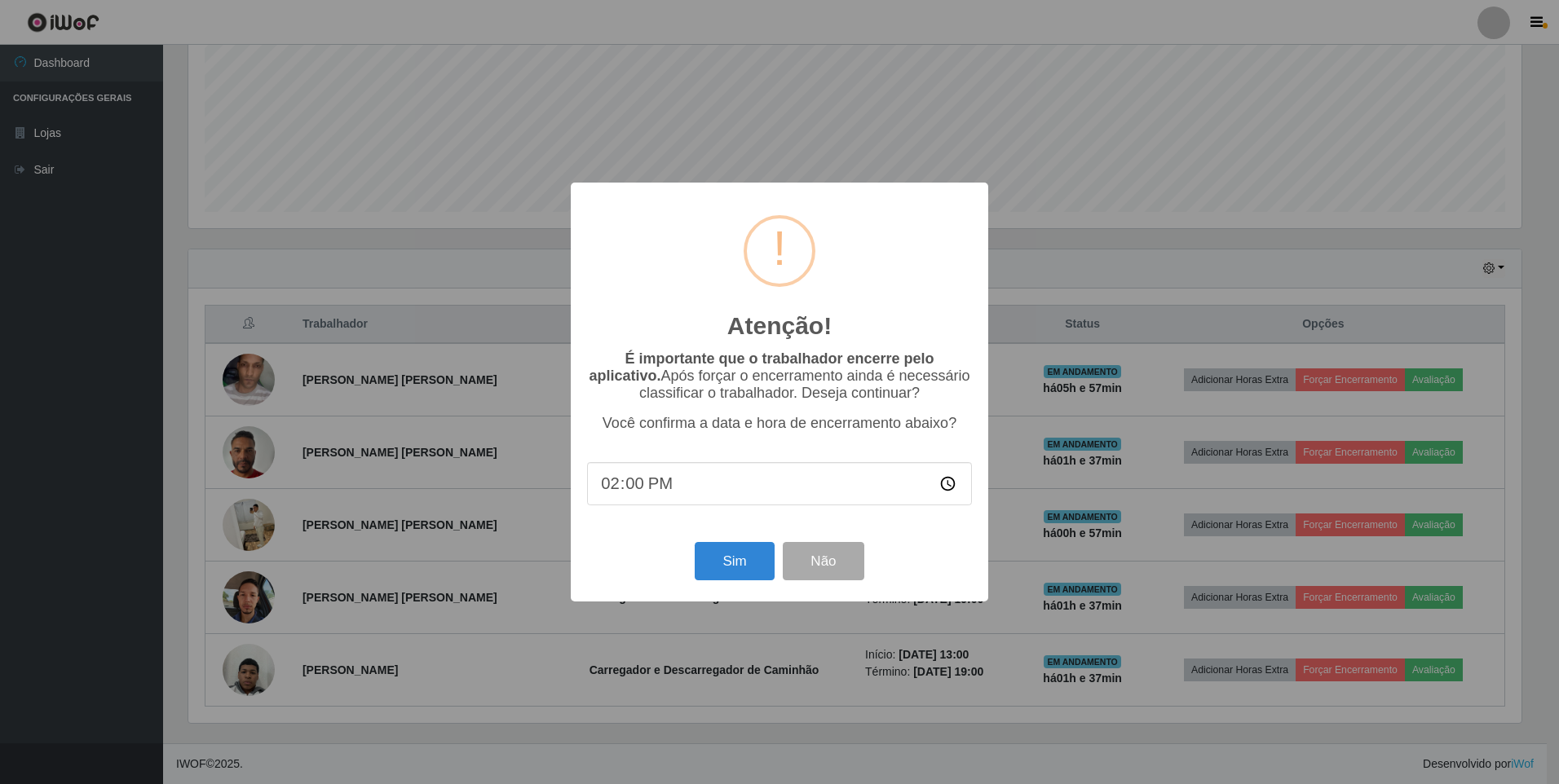
click at [655, 493] on input "14:00" at bounding box center [779, 483] width 384 height 44
drag, startPoint x: 900, startPoint y: 489, endPoint x: 874, endPoint y: 486, distance: 26.2
click at [893, 489] on input "14:00" at bounding box center [779, 483] width 384 height 44
type input "14:40"
click at [729, 566] on button "Sim" at bounding box center [734, 561] width 79 height 38
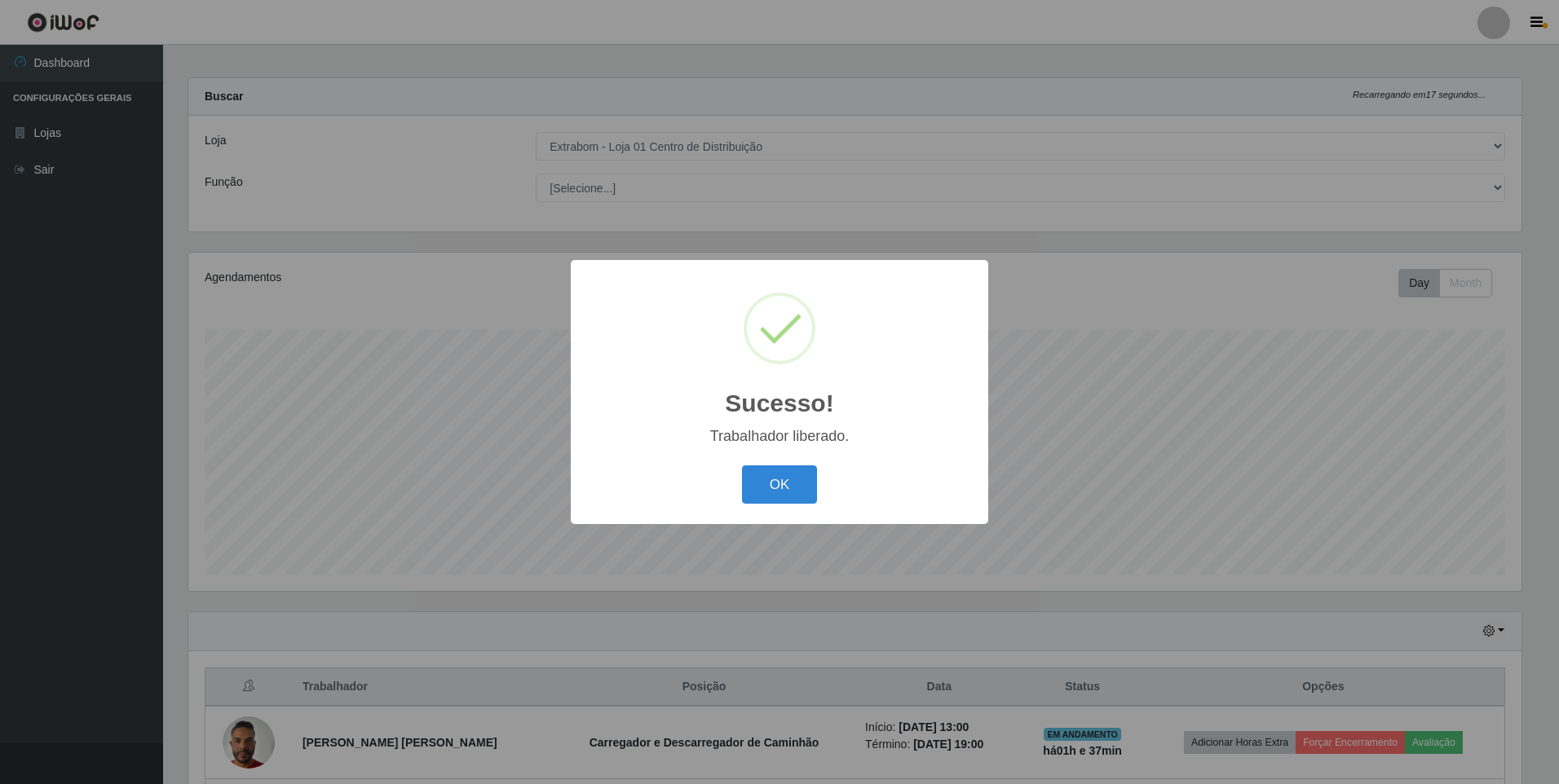
click at [769, 515] on div "Sucesso! × Trabalhador liberado. OK Cancel" at bounding box center [779, 391] width 418 height 264
click at [777, 499] on button "OK" at bounding box center [779, 484] width 76 height 38
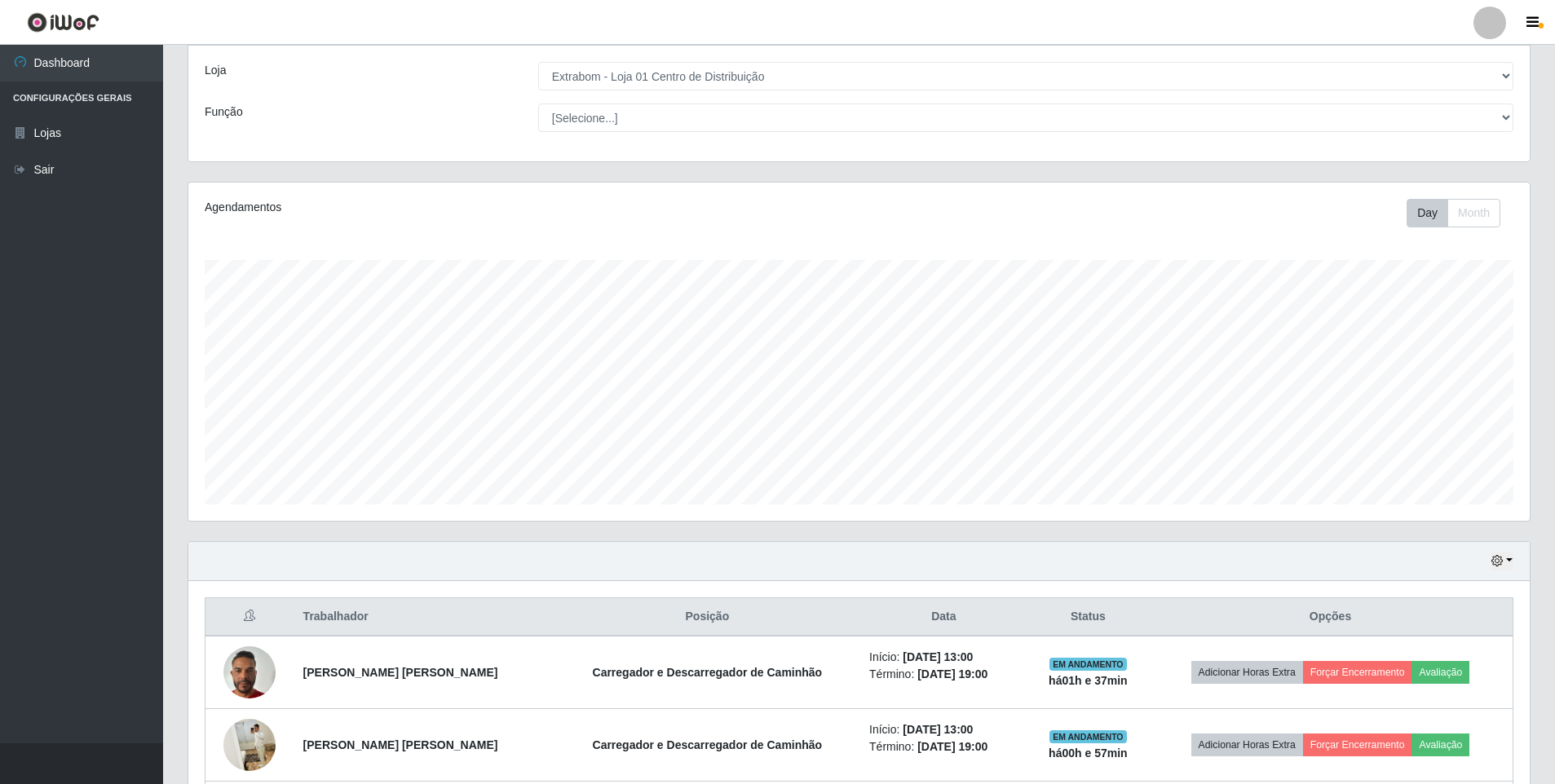
scroll to position [298, 0]
